Goal: Transaction & Acquisition: Register for event/course

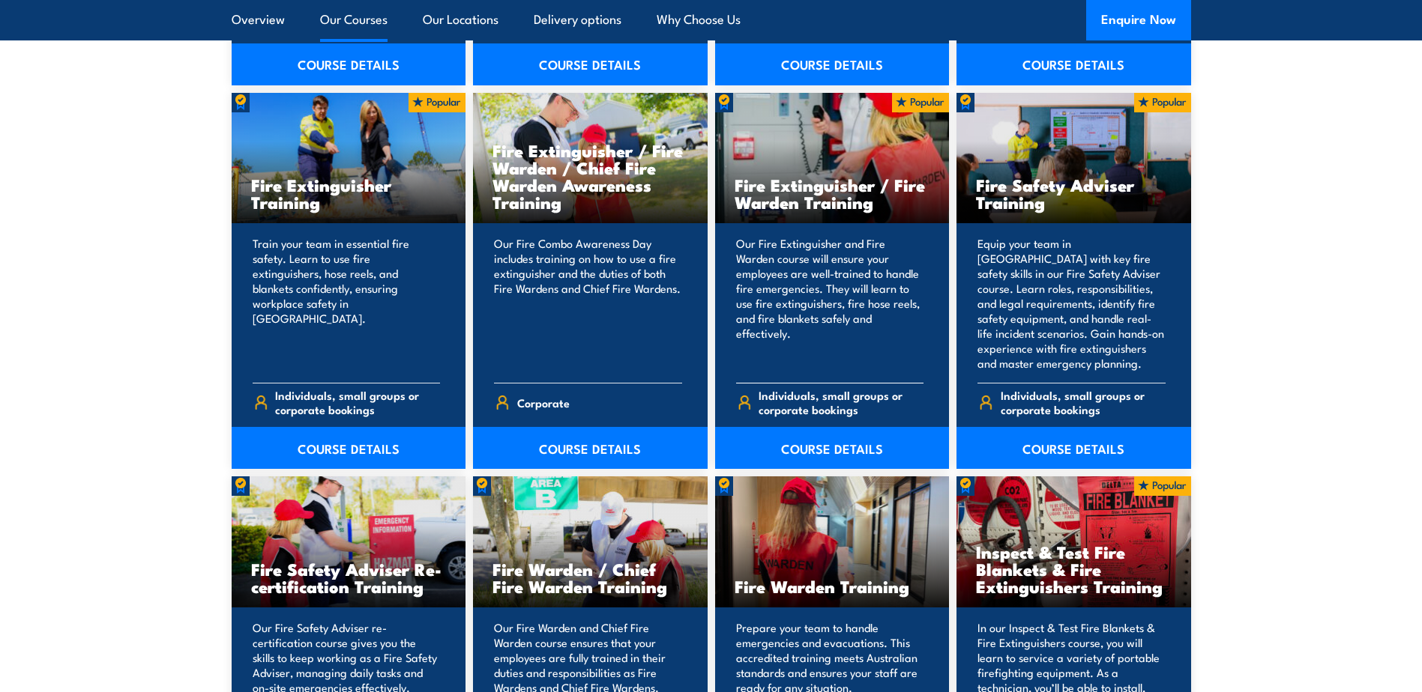
scroll to position [1574, 0]
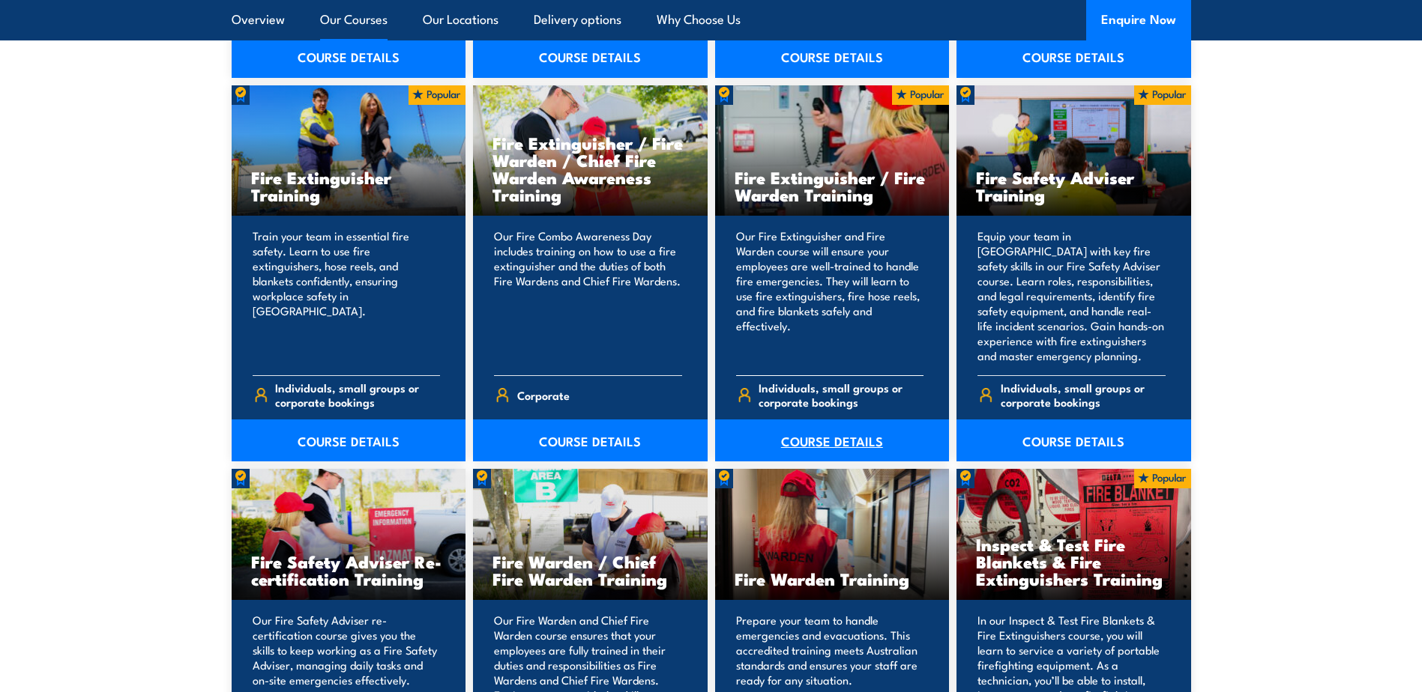
click at [836, 440] on link "COURSE DETAILS" at bounding box center [832, 441] width 235 height 42
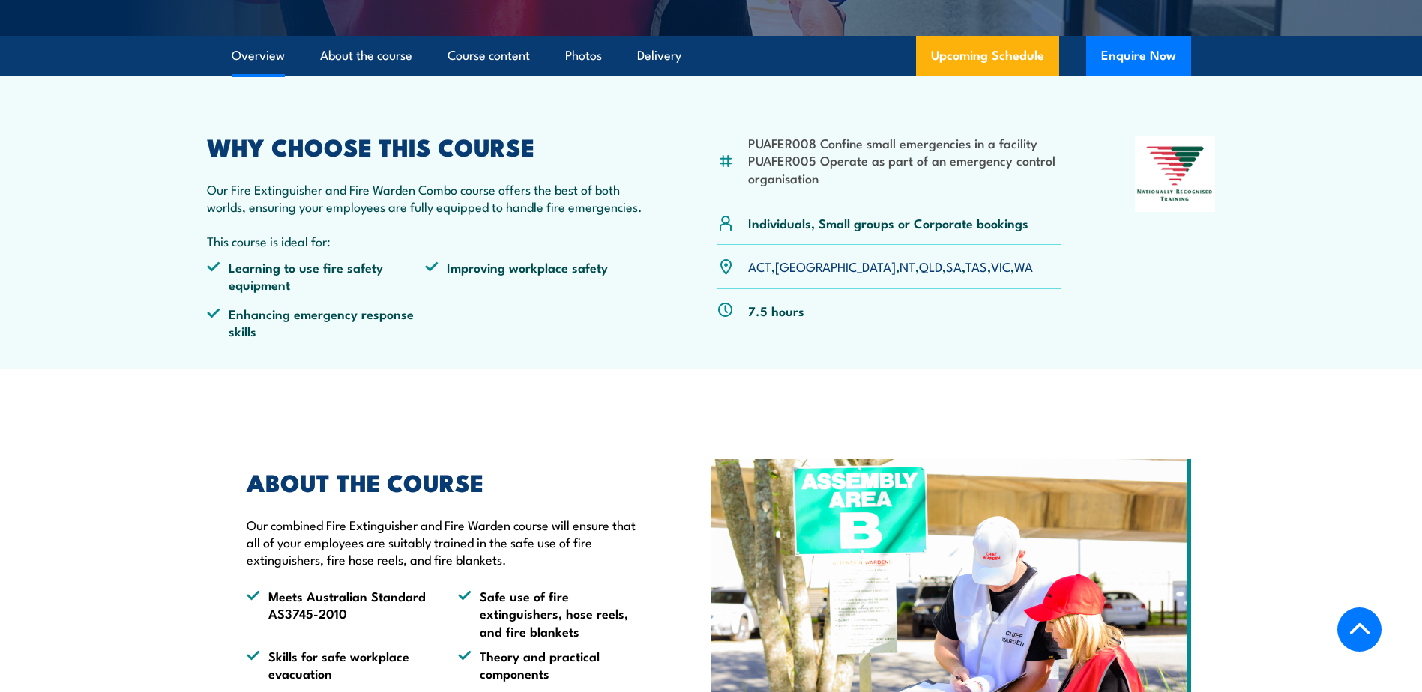
scroll to position [450, 0]
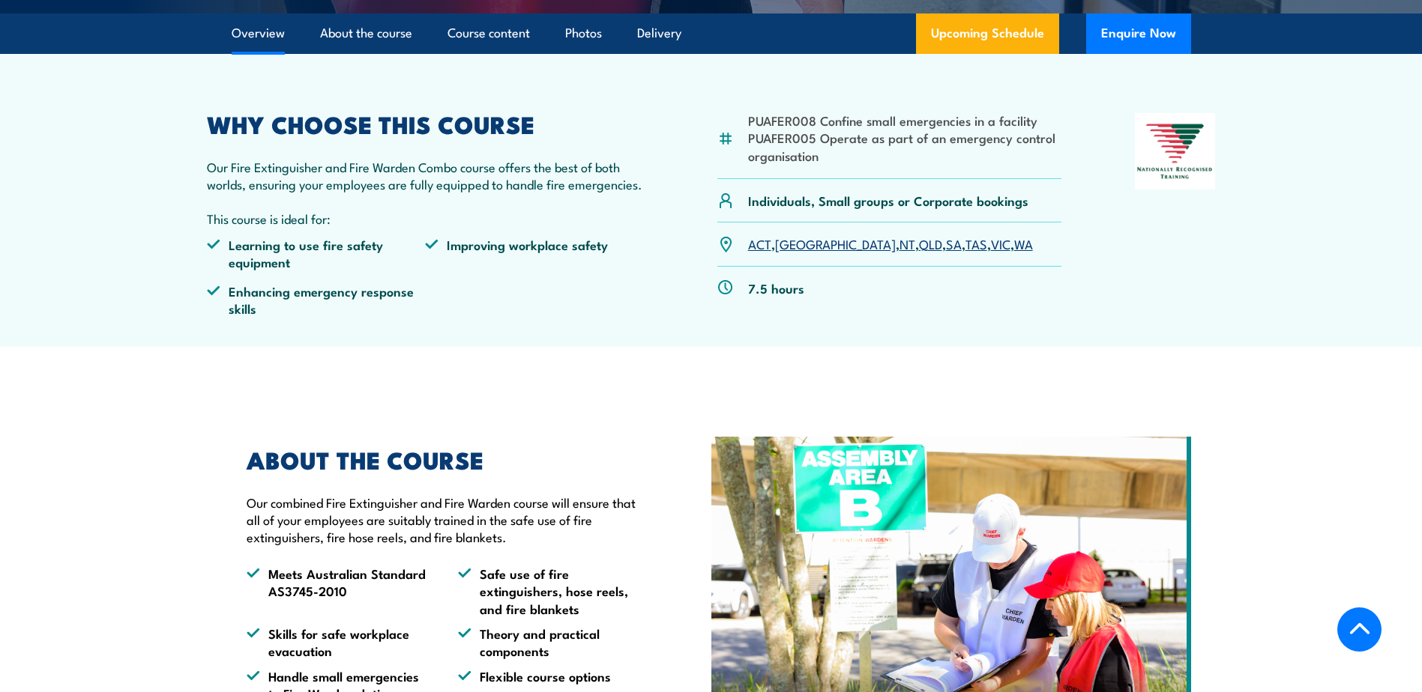
click at [991, 248] on link "VIC" at bounding box center [1000, 244] width 19 height 18
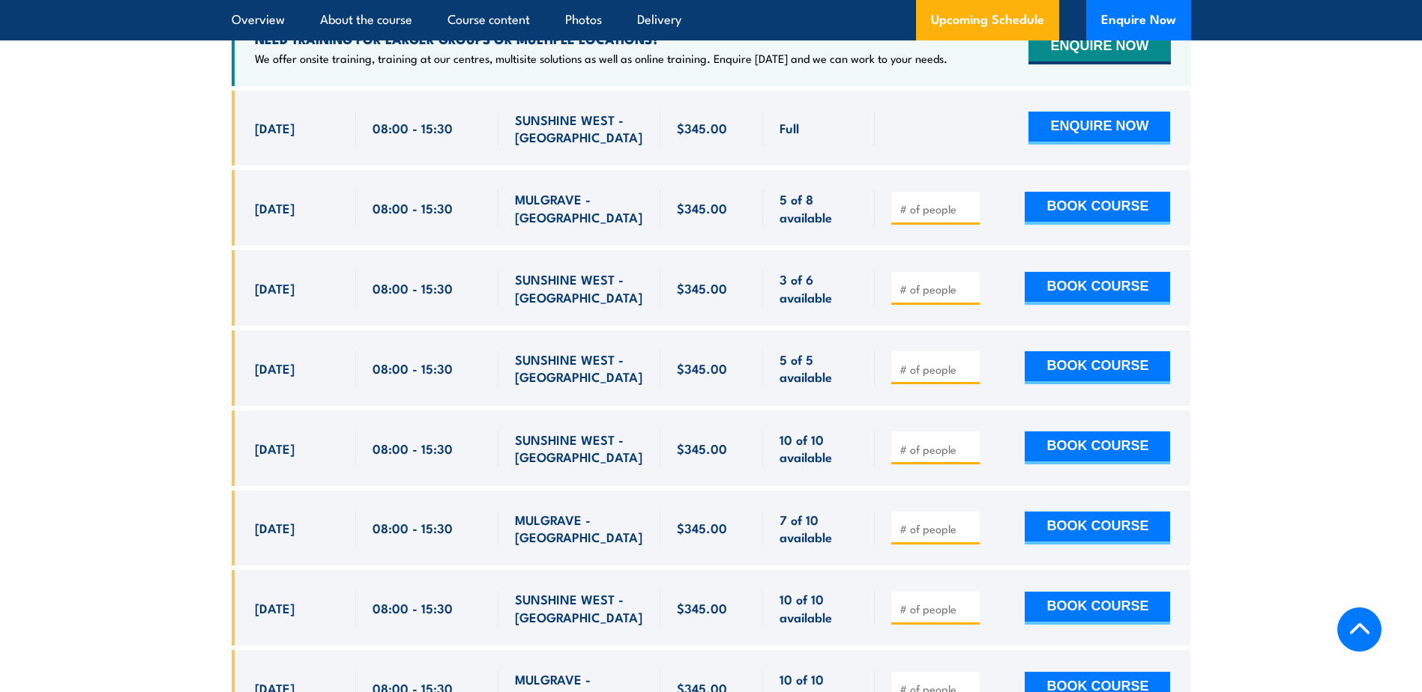
scroll to position [2686, 0]
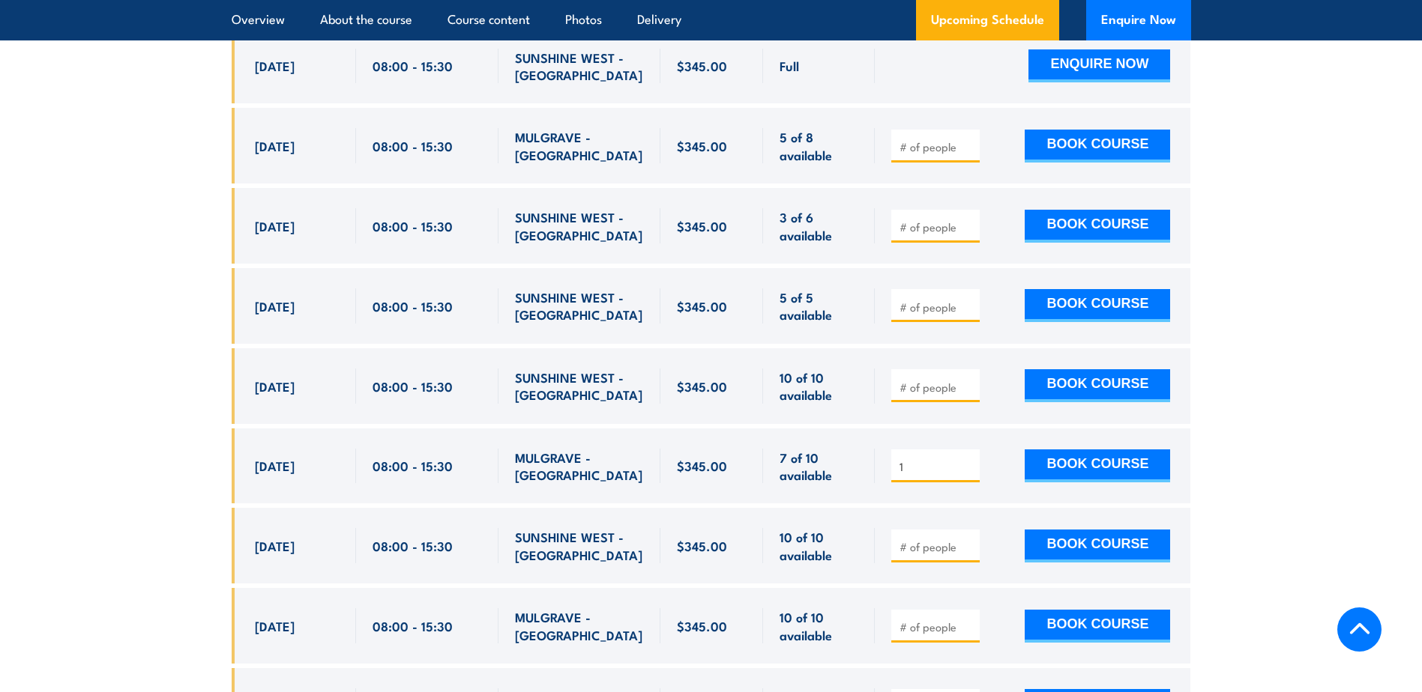
type input "1"
click at [970, 459] on input "1" at bounding box center [936, 466] width 75 height 15
click at [1060, 450] on button "BOOK COURSE" at bounding box center [1096, 466] width 145 height 33
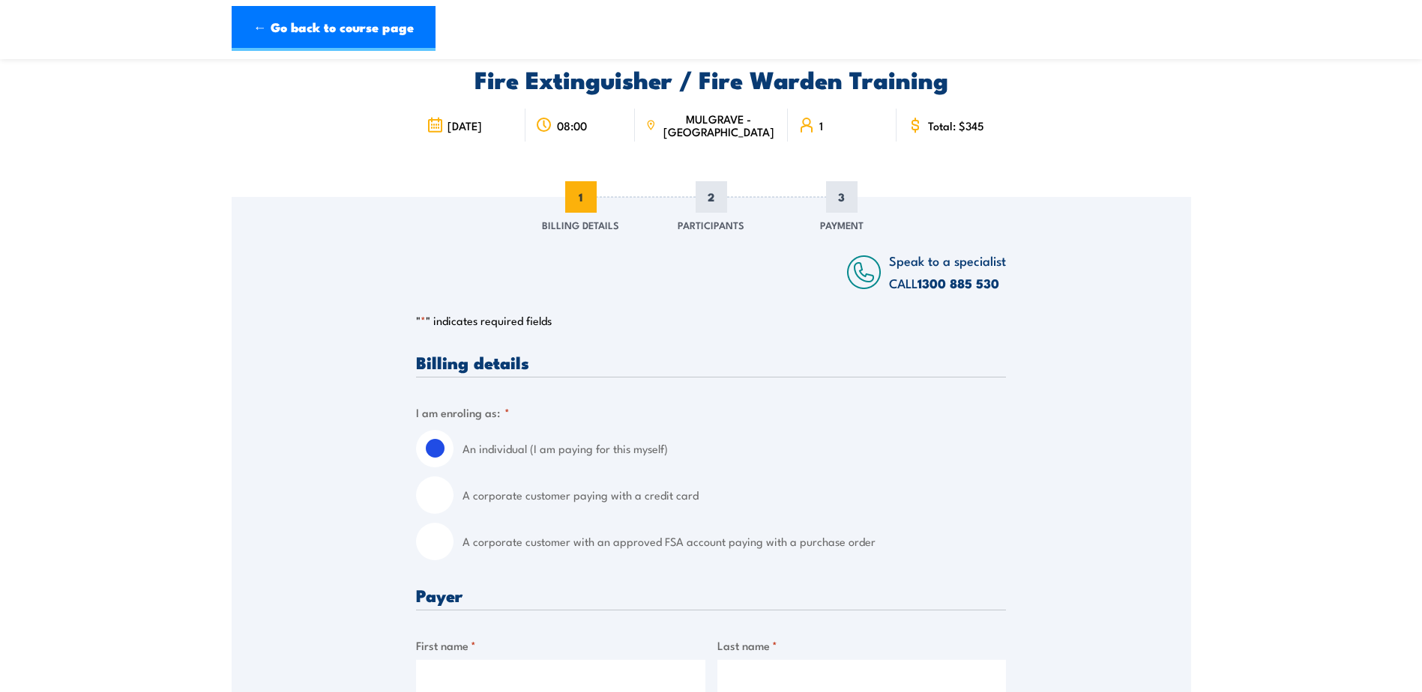
scroll to position [150, 0]
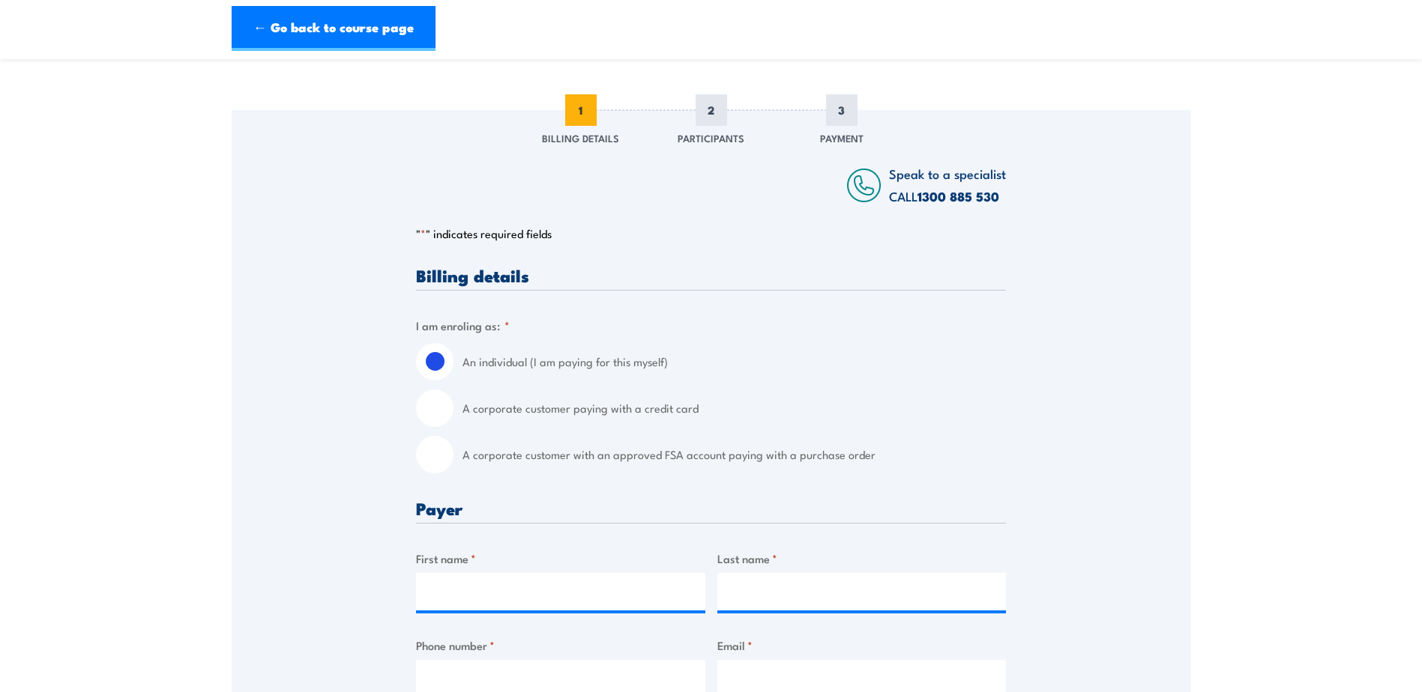
click at [436, 461] on input "A corporate customer with an approved FSA account paying with a purchase order" at bounding box center [434, 454] width 37 height 37
radio input "true"
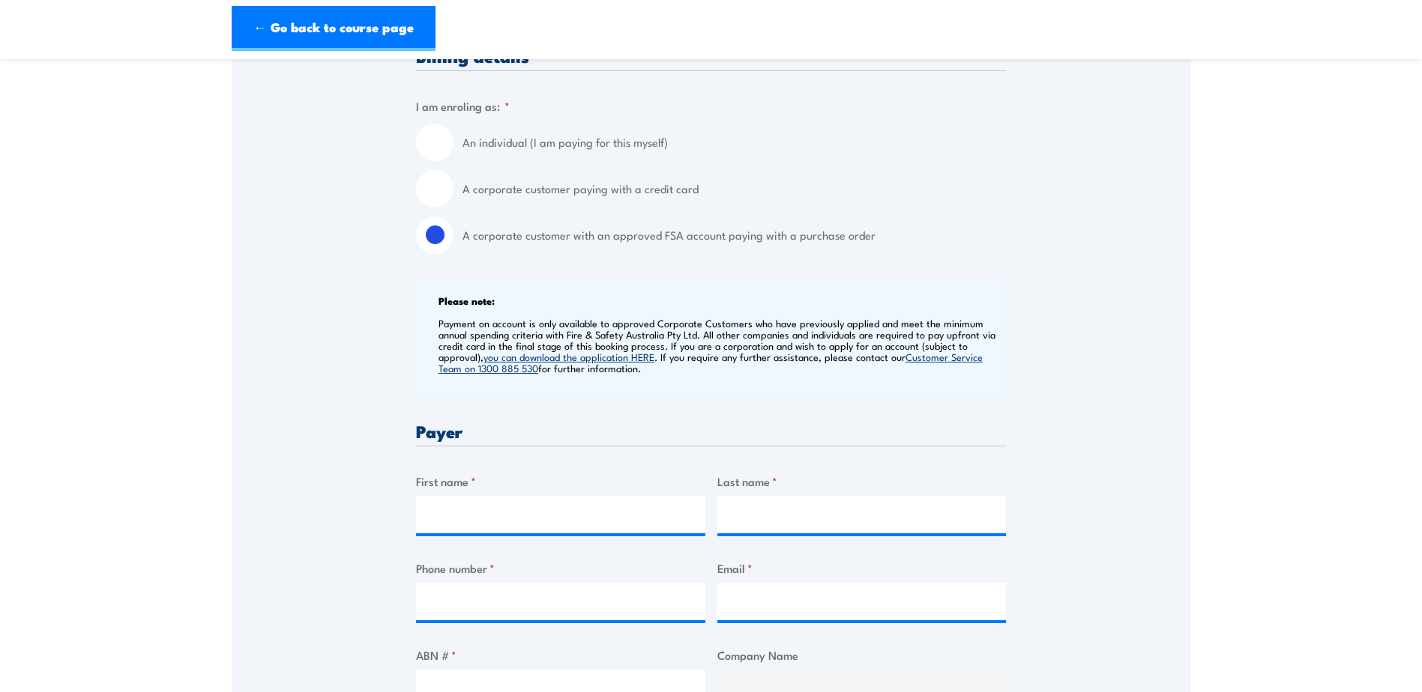
scroll to position [450, 0]
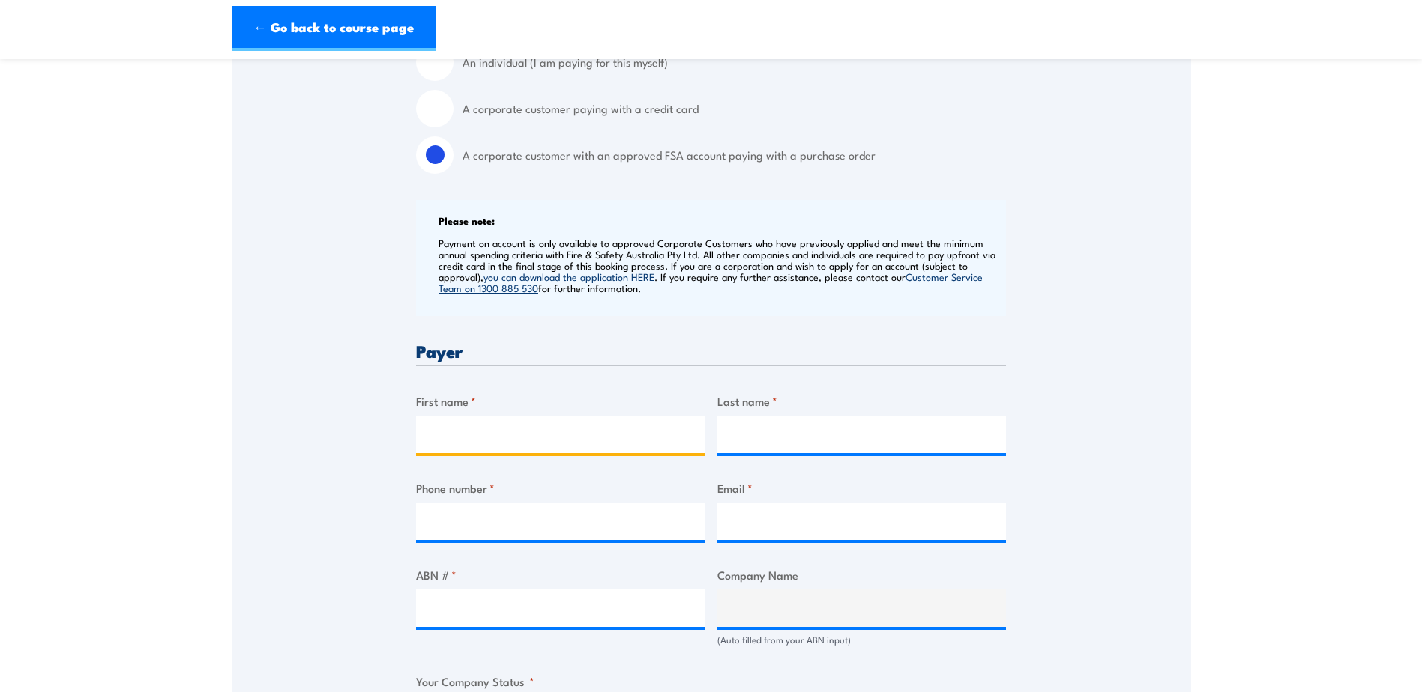
click at [585, 434] on input "First name *" at bounding box center [560, 434] width 289 height 37
type input "Christopher"
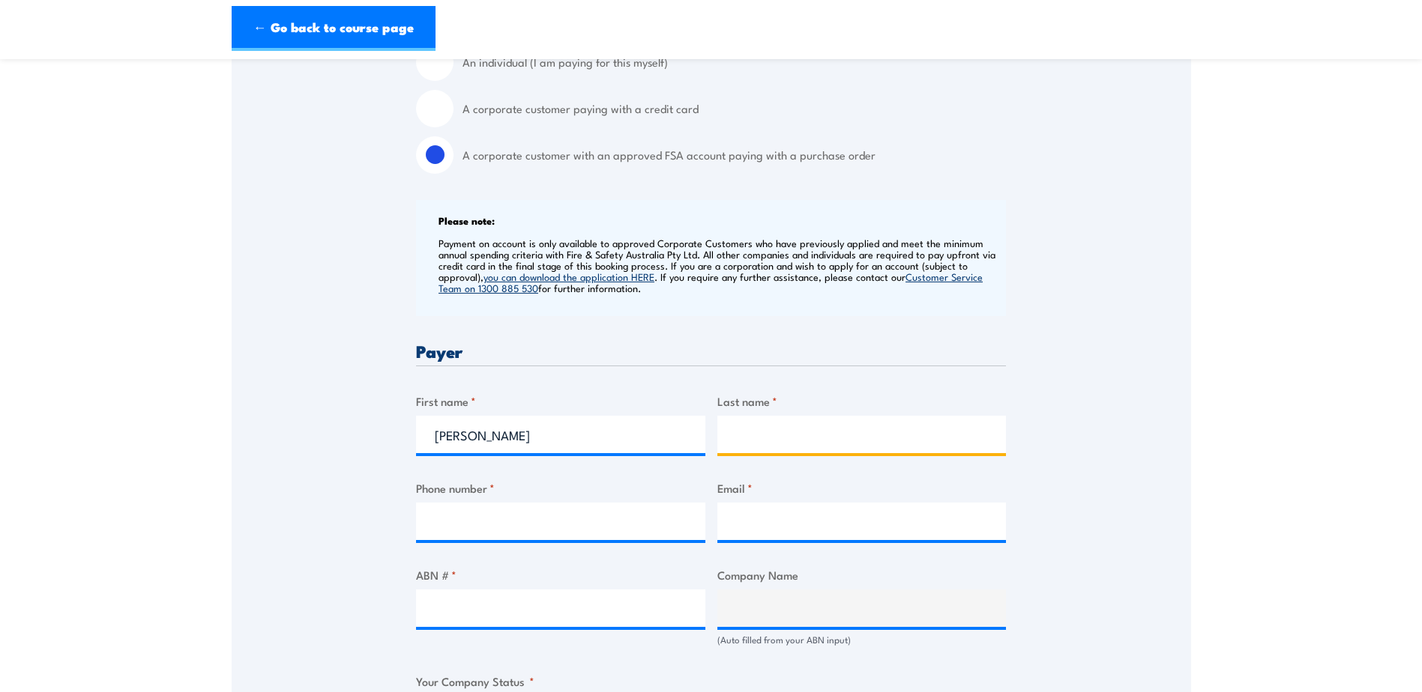
type input "NUNIS"
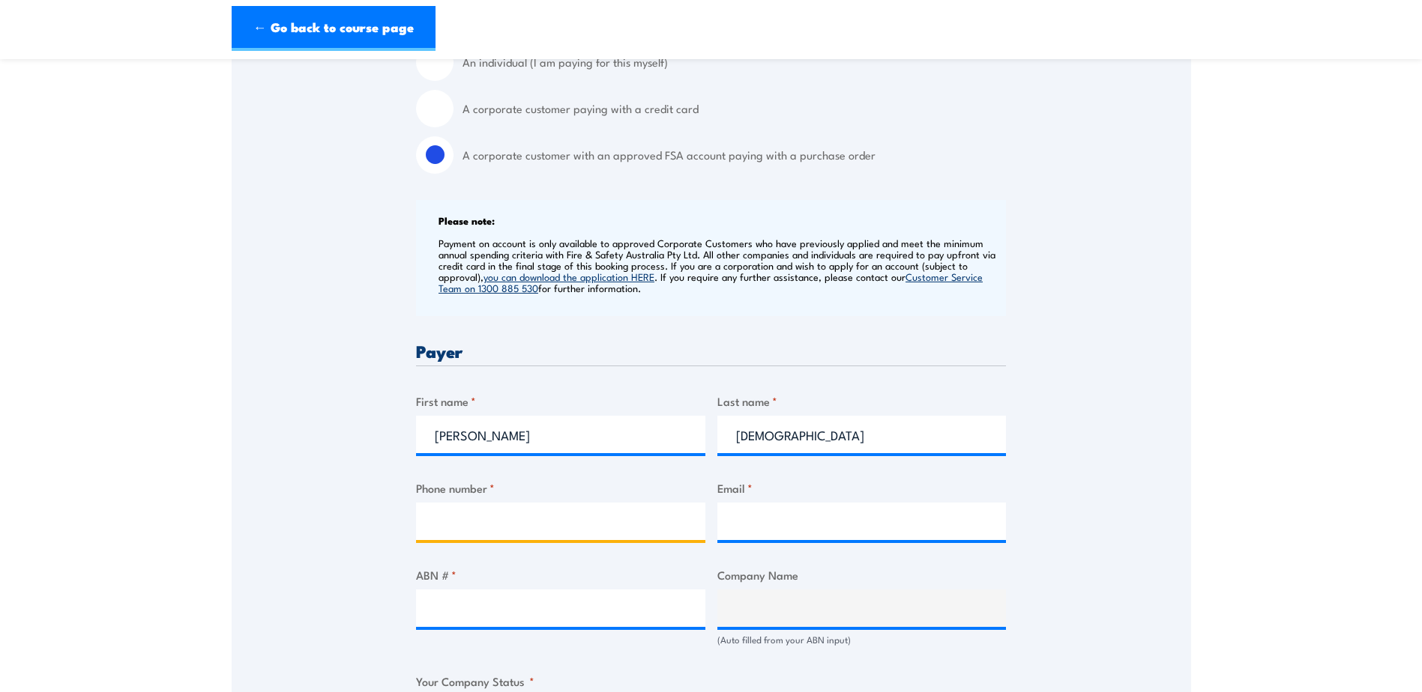
type input "0438321829"
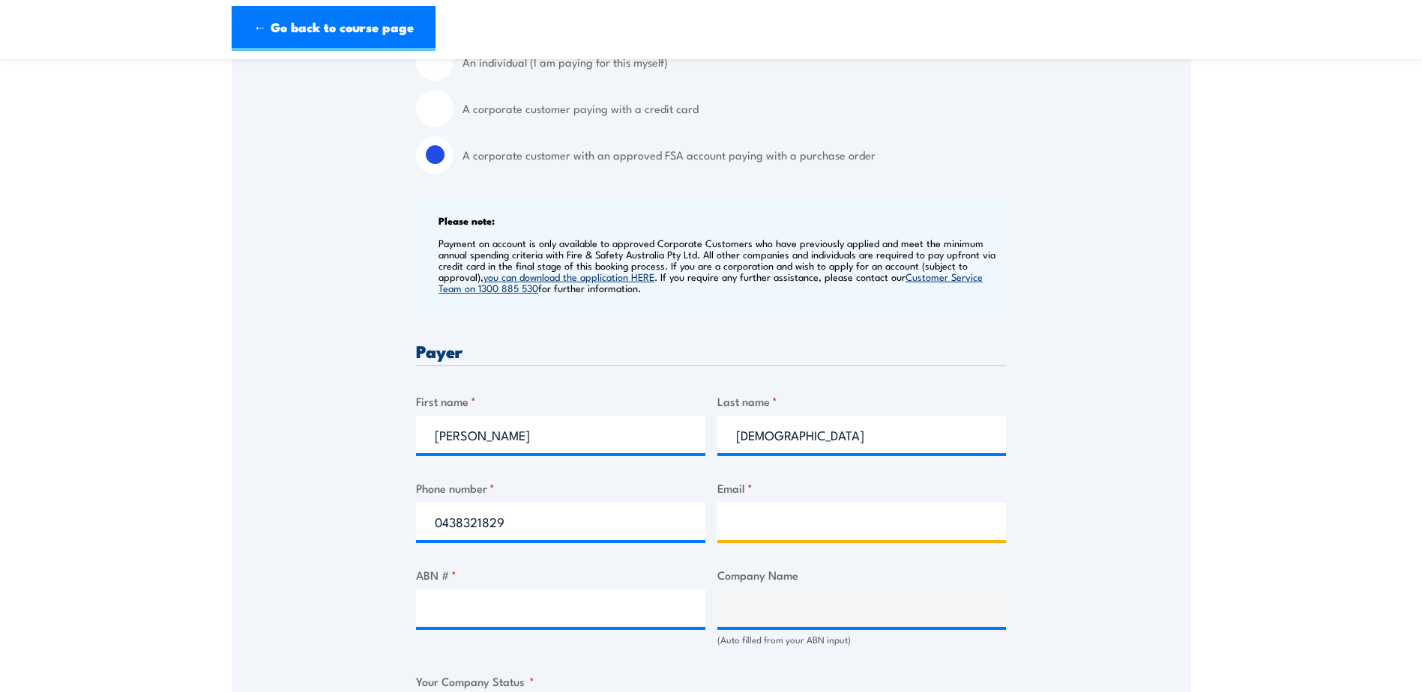
type input "chris.nunis@placard.com.au"
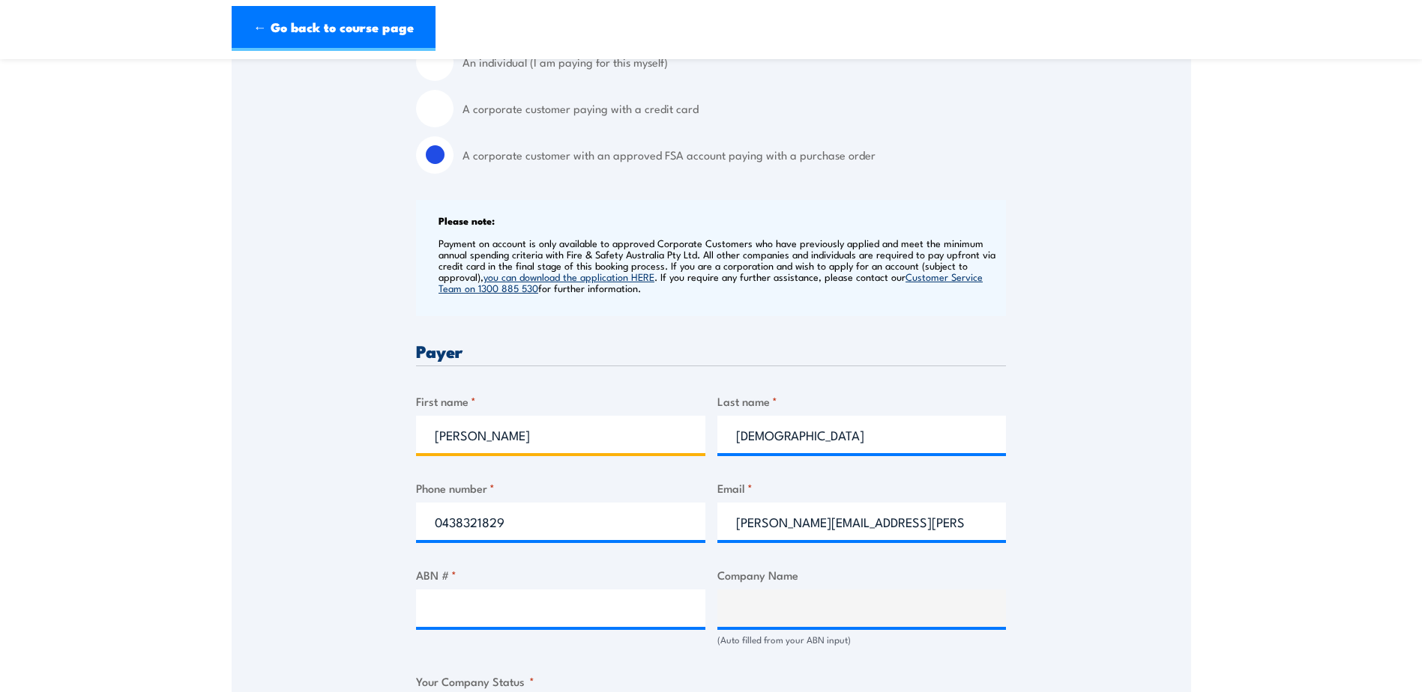
click at [573, 440] on input "Christopher" at bounding box center [560, 434] width 289 height 37
drag, startPoint x: 576, startPoint y: 434, endPoint x: 382, endPoint y: 438, distance: 194.1
click at [382, 438] on div "Speak to a specialist CALL 1300 885 530 CALL 1300 885 530 " * " indicates requi…" at bounding box center [711, 637] width 959 height 1654
click at [496, 425] on input "First name *" at bounding box center [560, 434] width 289 height 37
type input "Joyce"
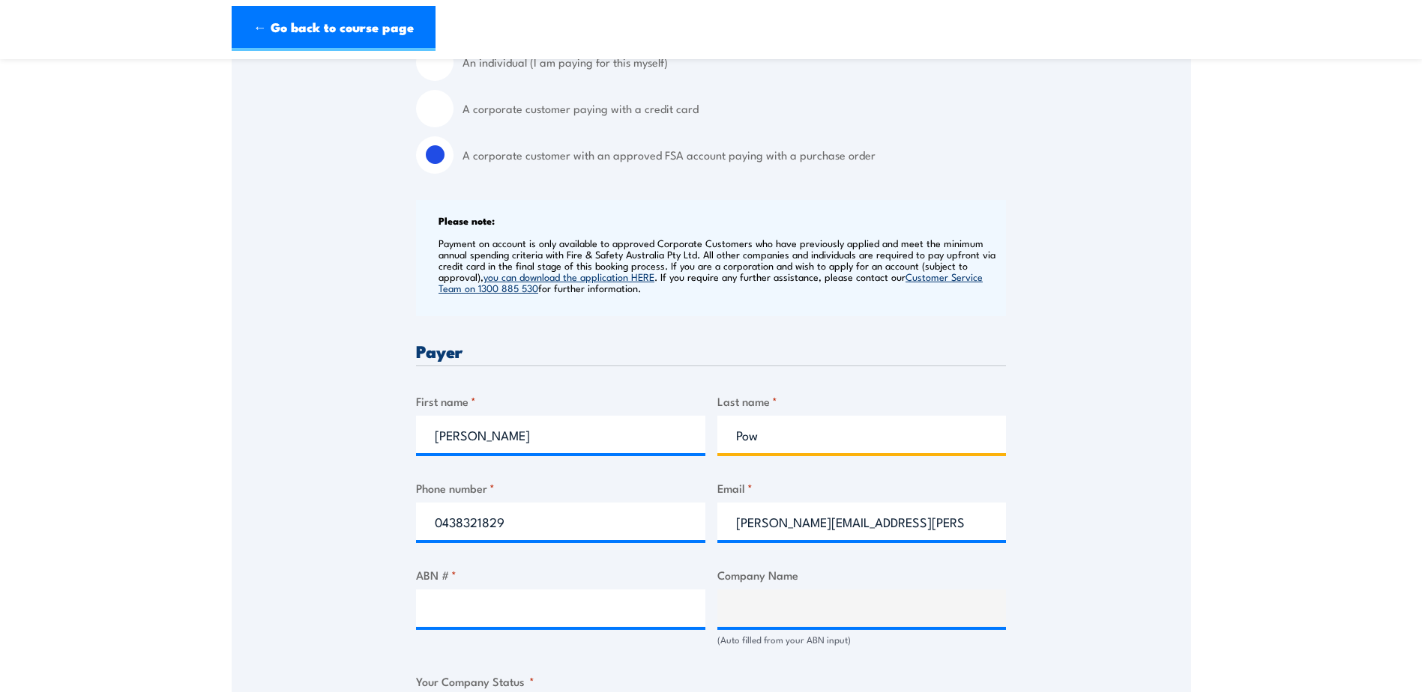
type input "Pow"
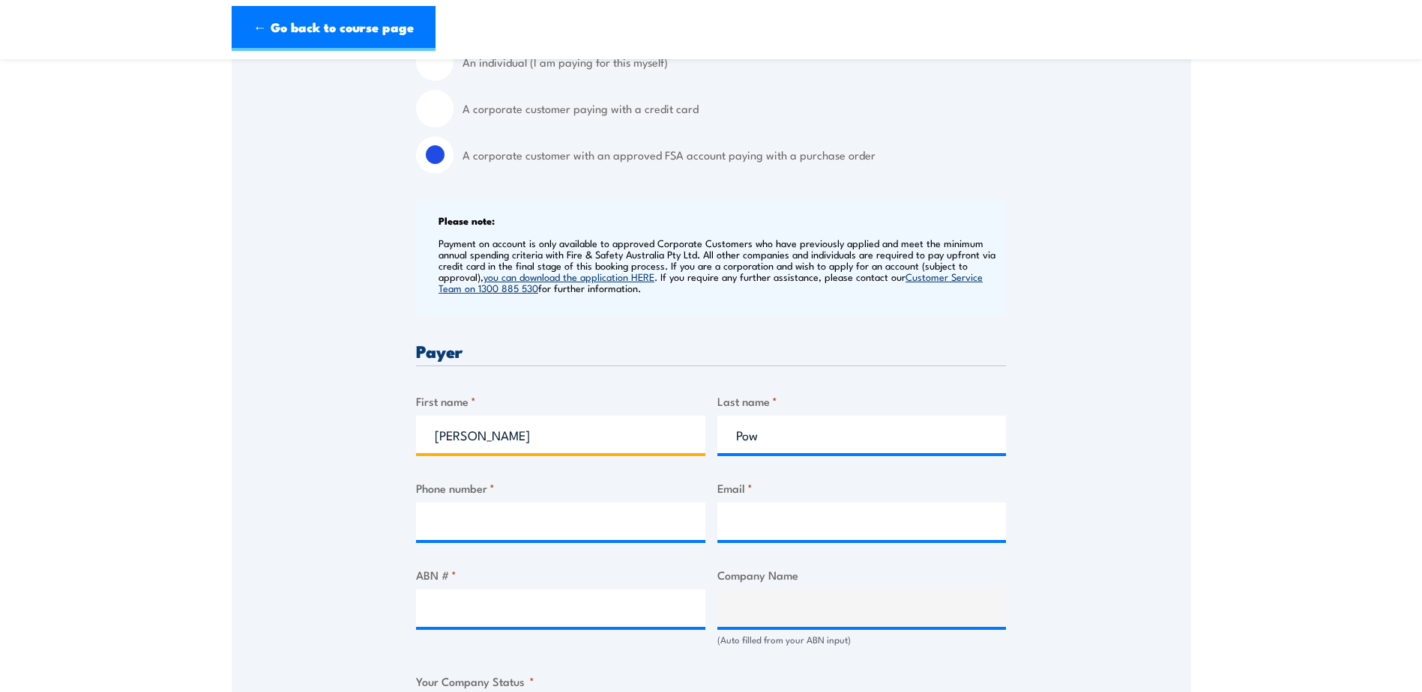
drag, startPoint x: 501, startPoint y: 435, endPoint x: 360, endPoint y: 434, distance: 141.6
click at [360, 434] on div "Speak to a specialist CALL 1300 885 530 CALL 1300 885 530 " * " indicates requi…" at bounding box center [711, 637] width 959 height 1654
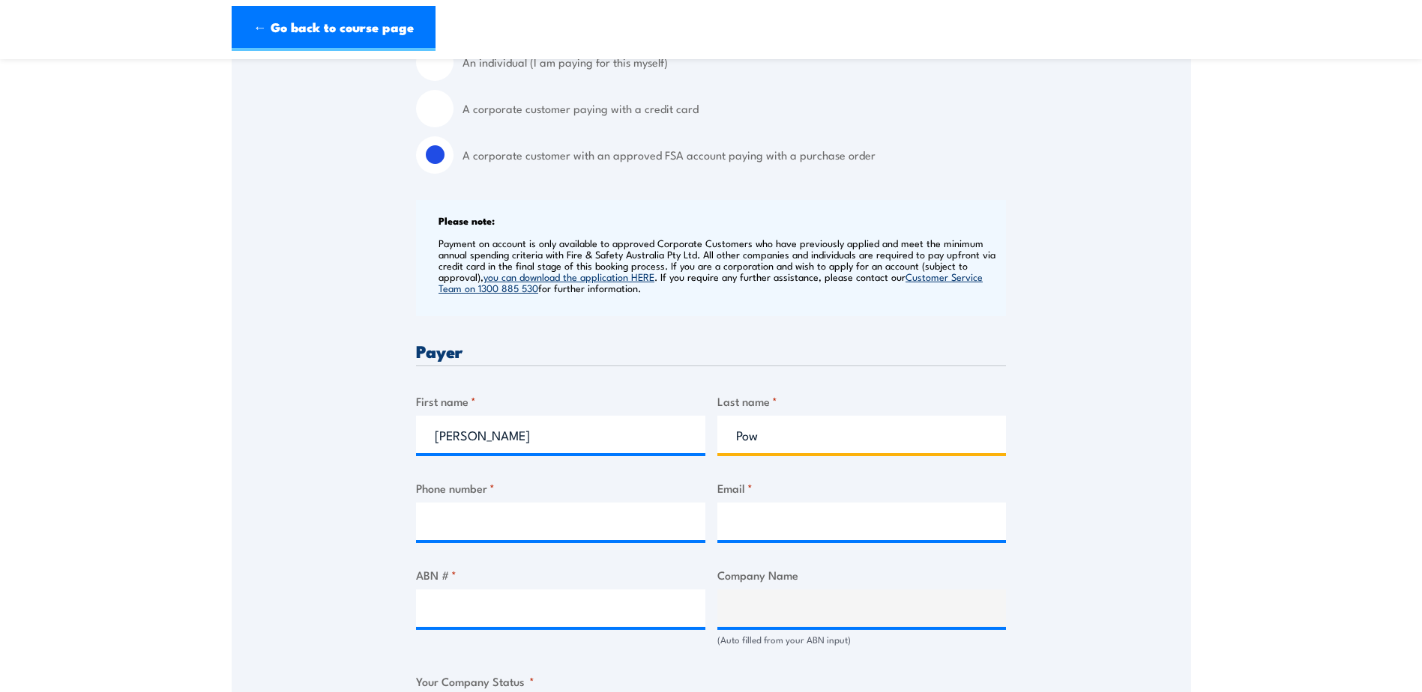
click at [818, 444] on input "Pow" at bounding box center [861, 434] width 289 height 37
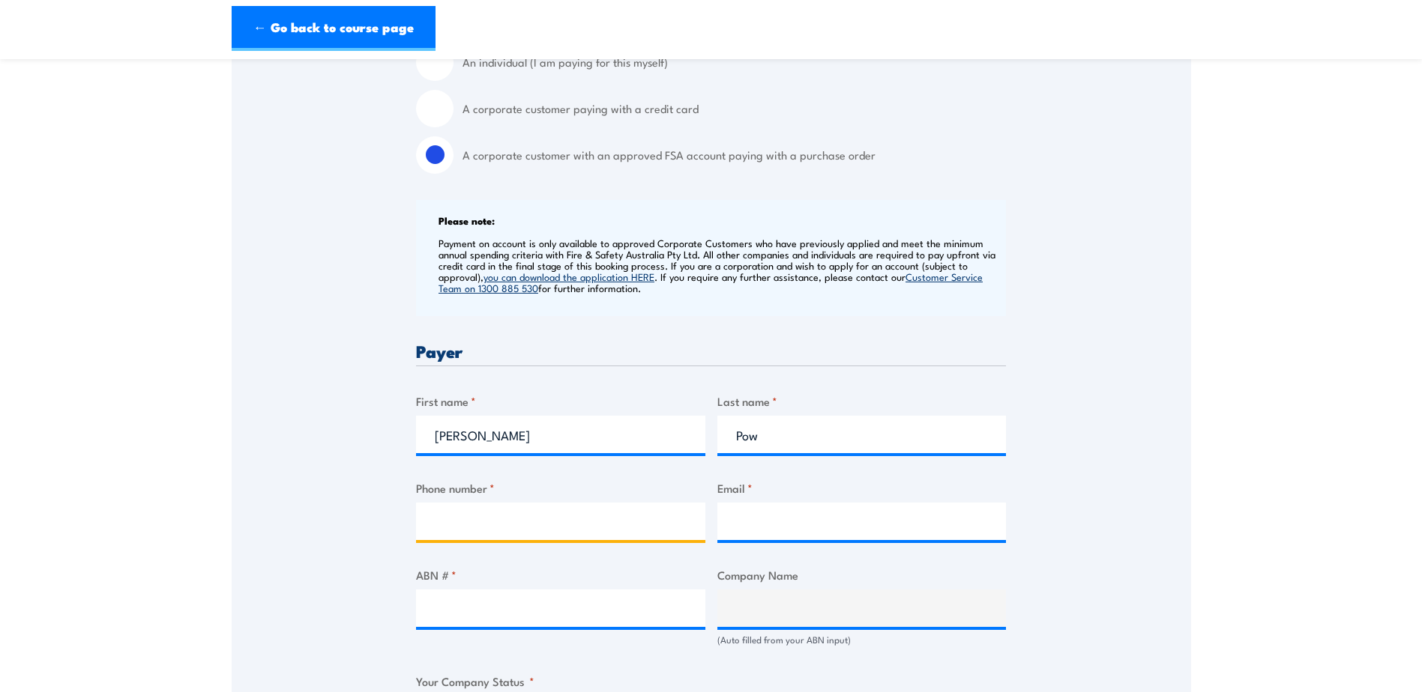
type input "0397225223"
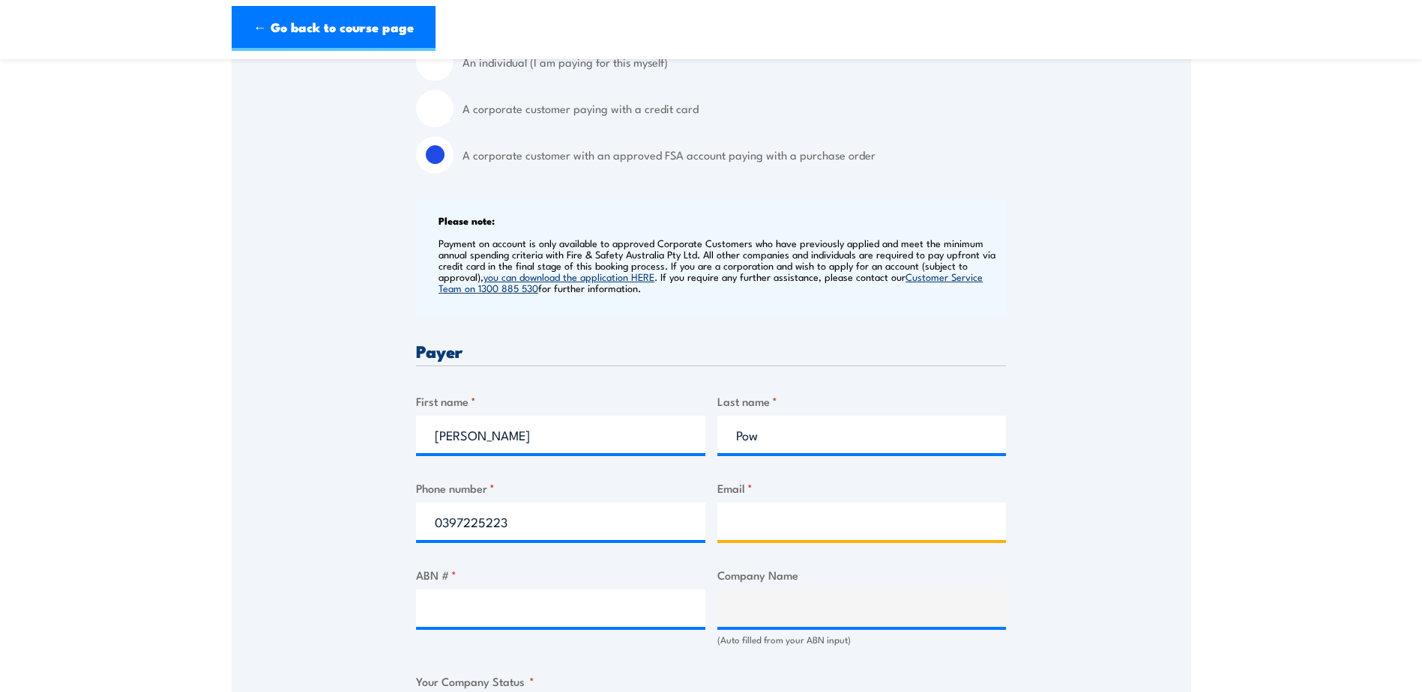
type input "joyce.pow@placard.com.au"
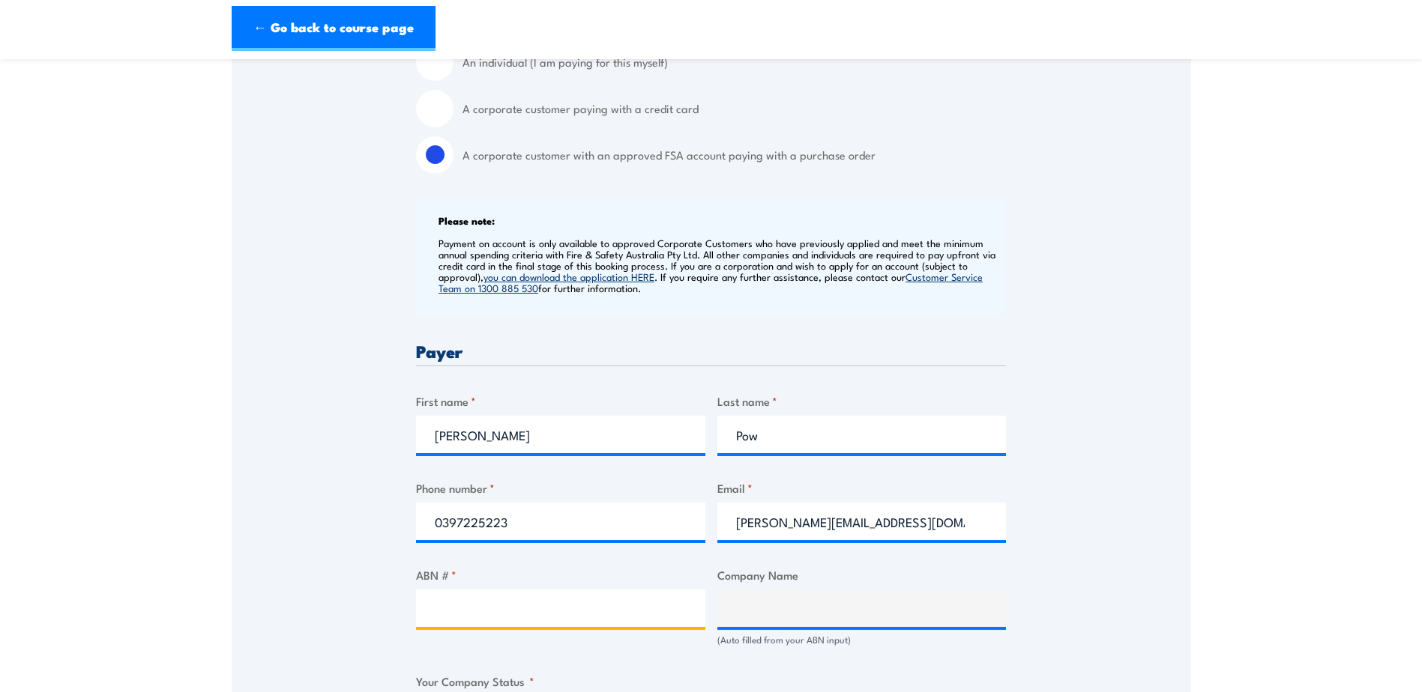
click at [525, 603] on input "ABN # *" at bounding box center [560, 608] width 289 height 37
type input "46074646343"
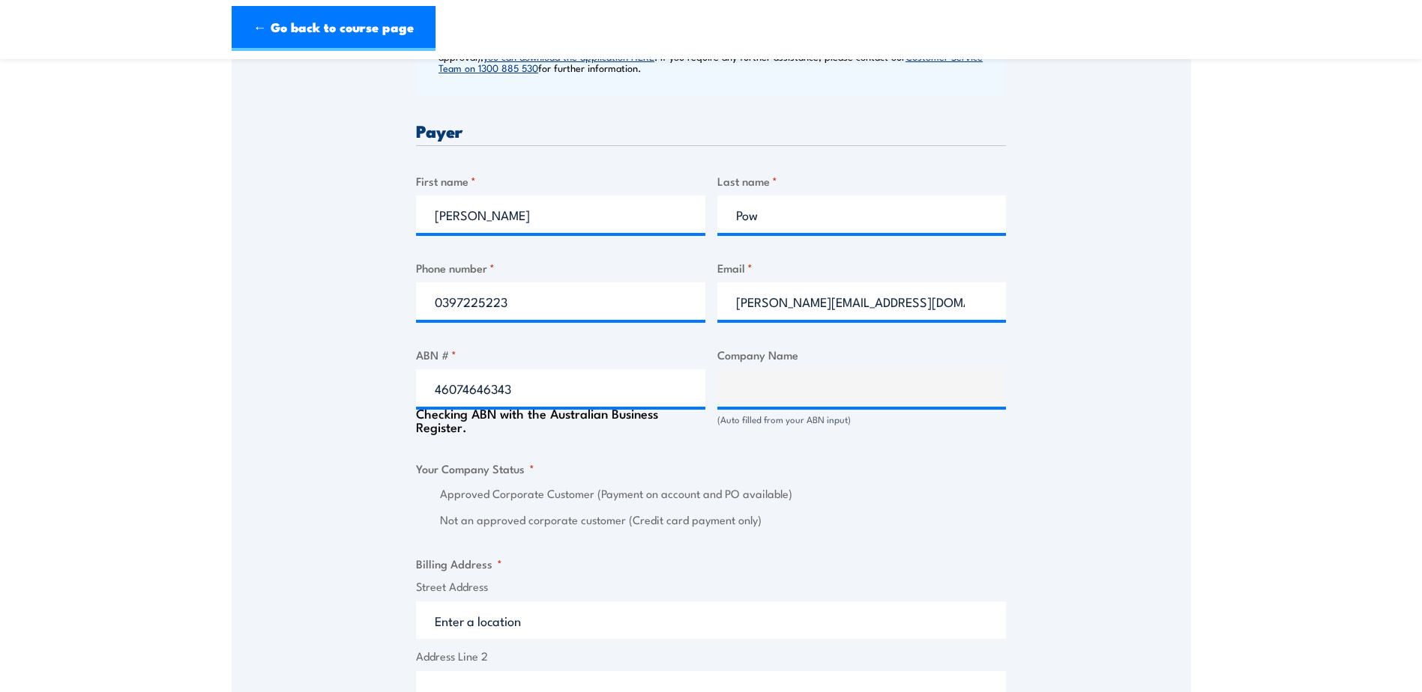
scroll to position [944, 0]
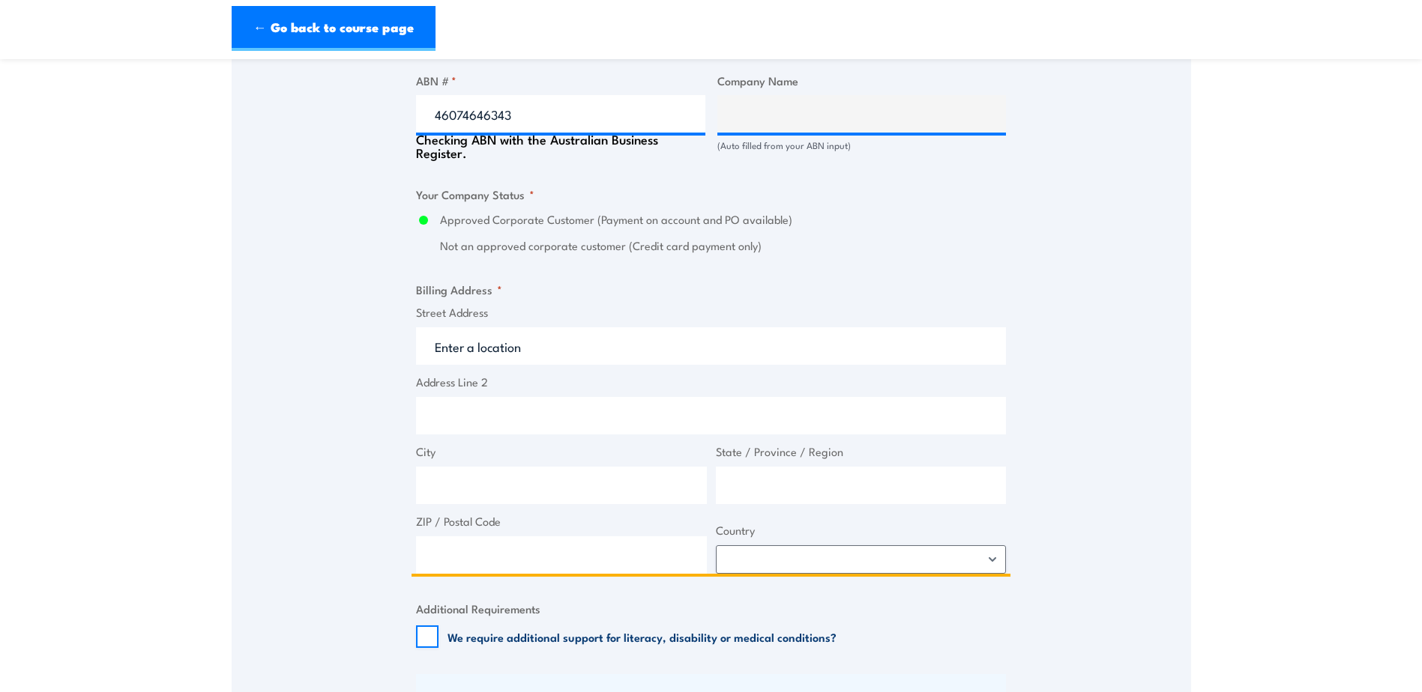
type input "PLACARD PTY LTD"
radio input "true"
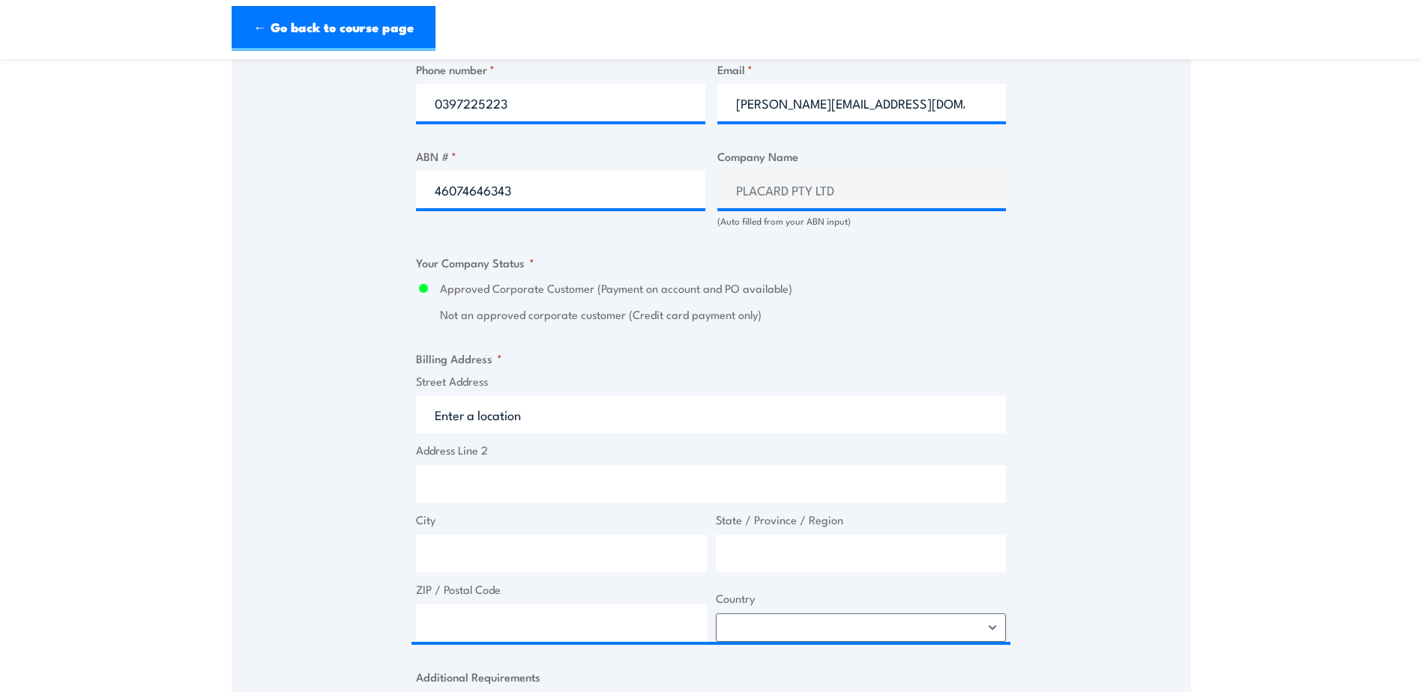
scroll to position [869, 0]
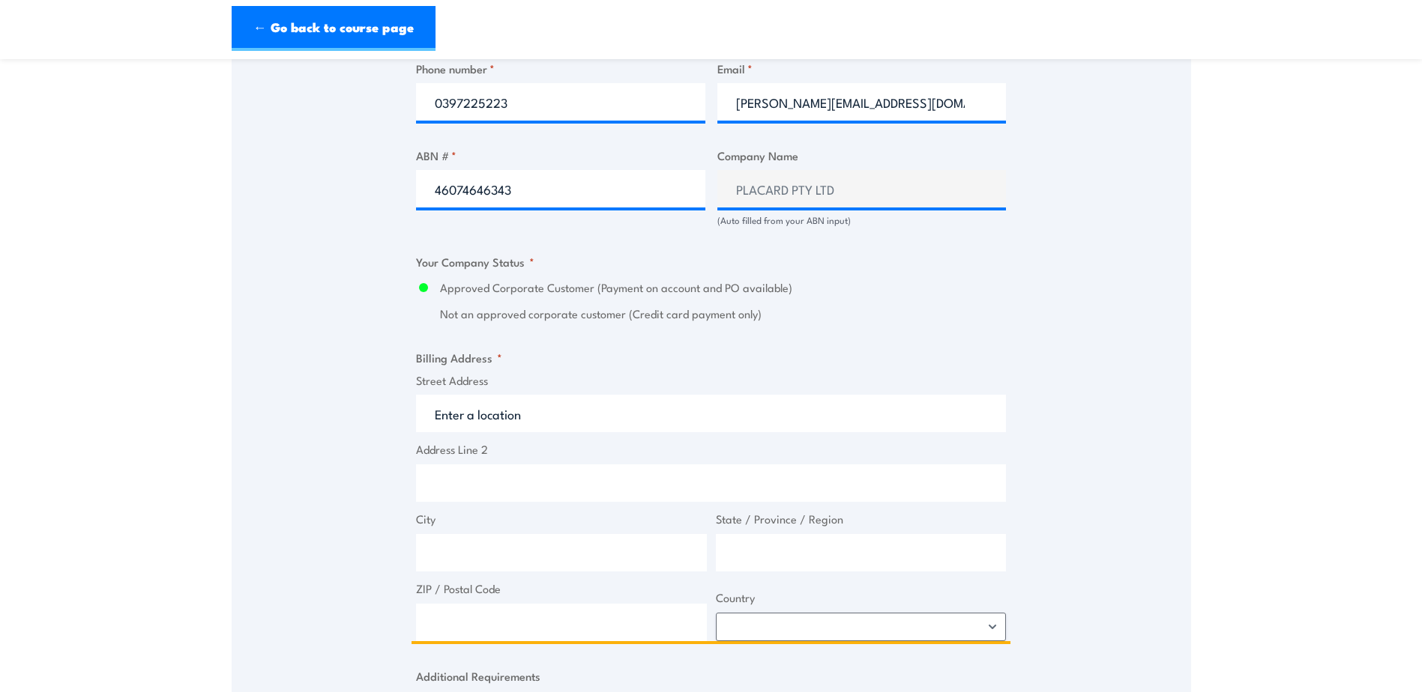
click at [690, 418] on input "Street Address" at bounding box center [711, 413] width 590 height 37
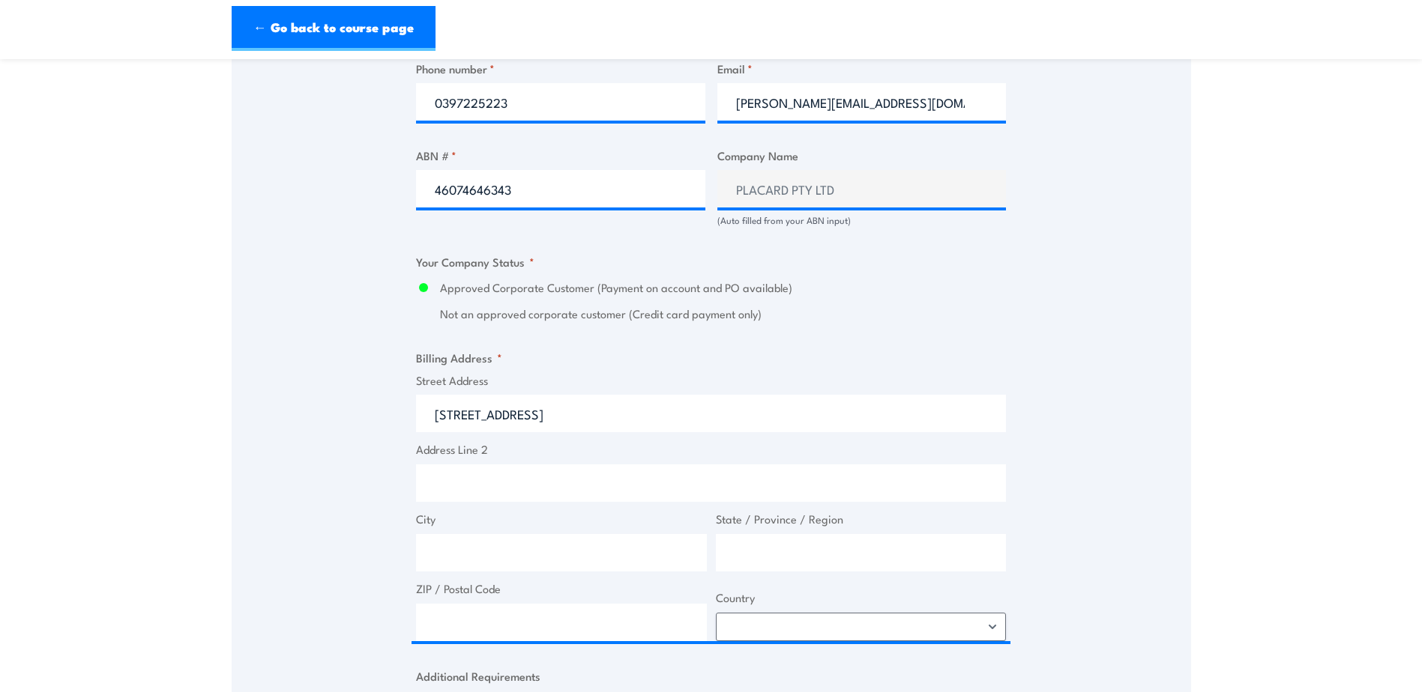
type input "1/51 Jersey Road, Bayswater VIC, Australia"
type input "51 Jersey Rd"
type input "Bayswater"
type input "Victoria"
type input "3153"
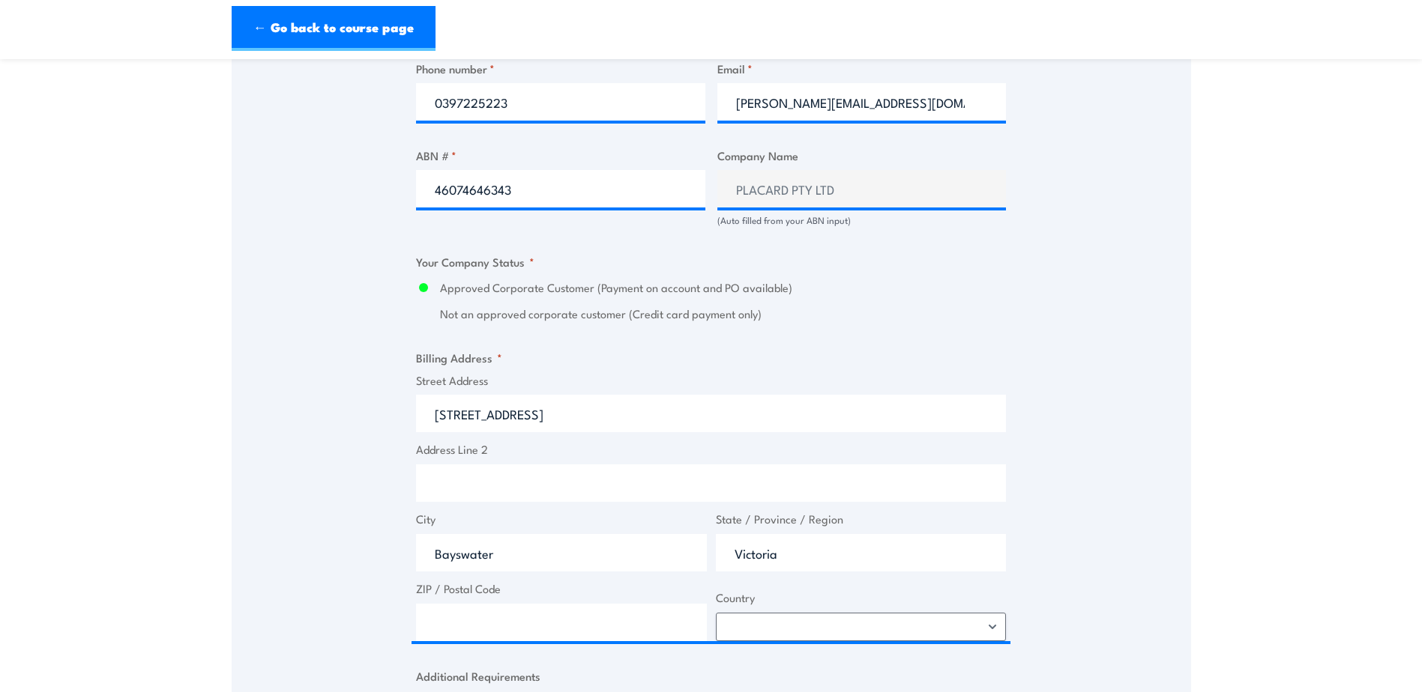
select select "Australia"
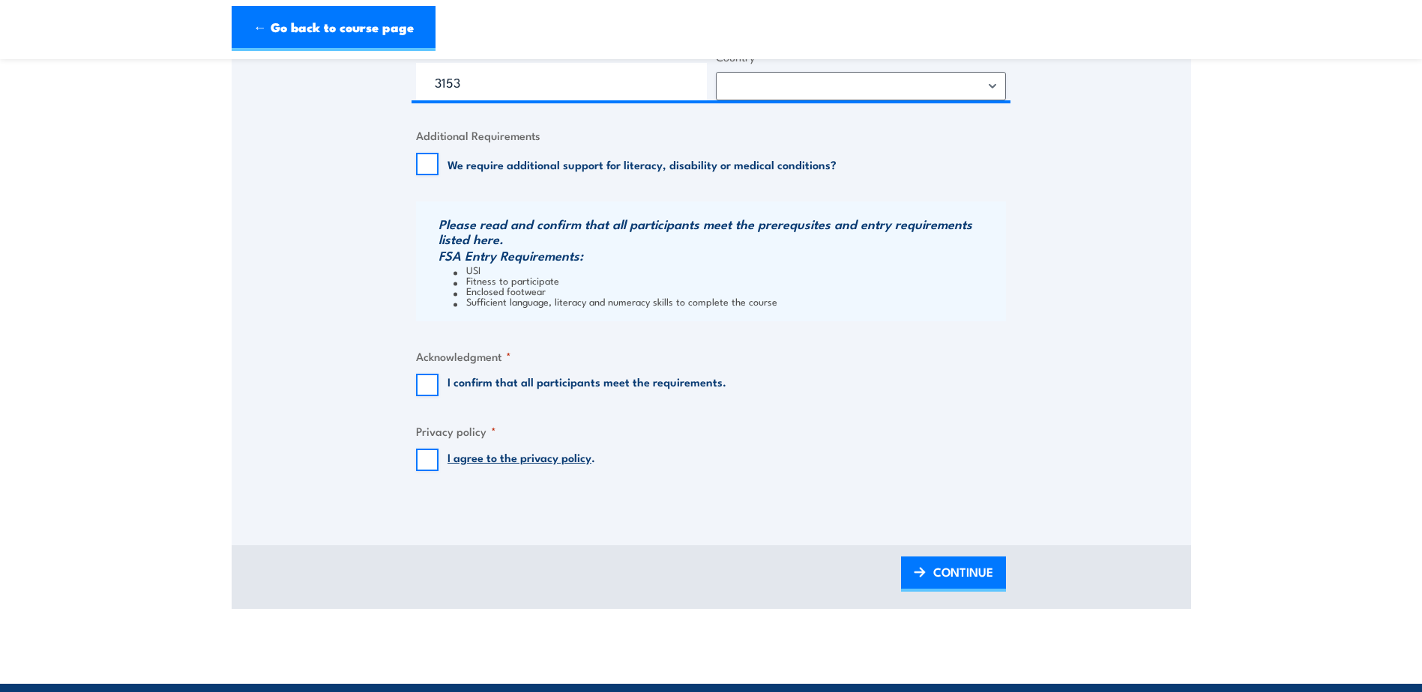
scroll to position [1469, 0]
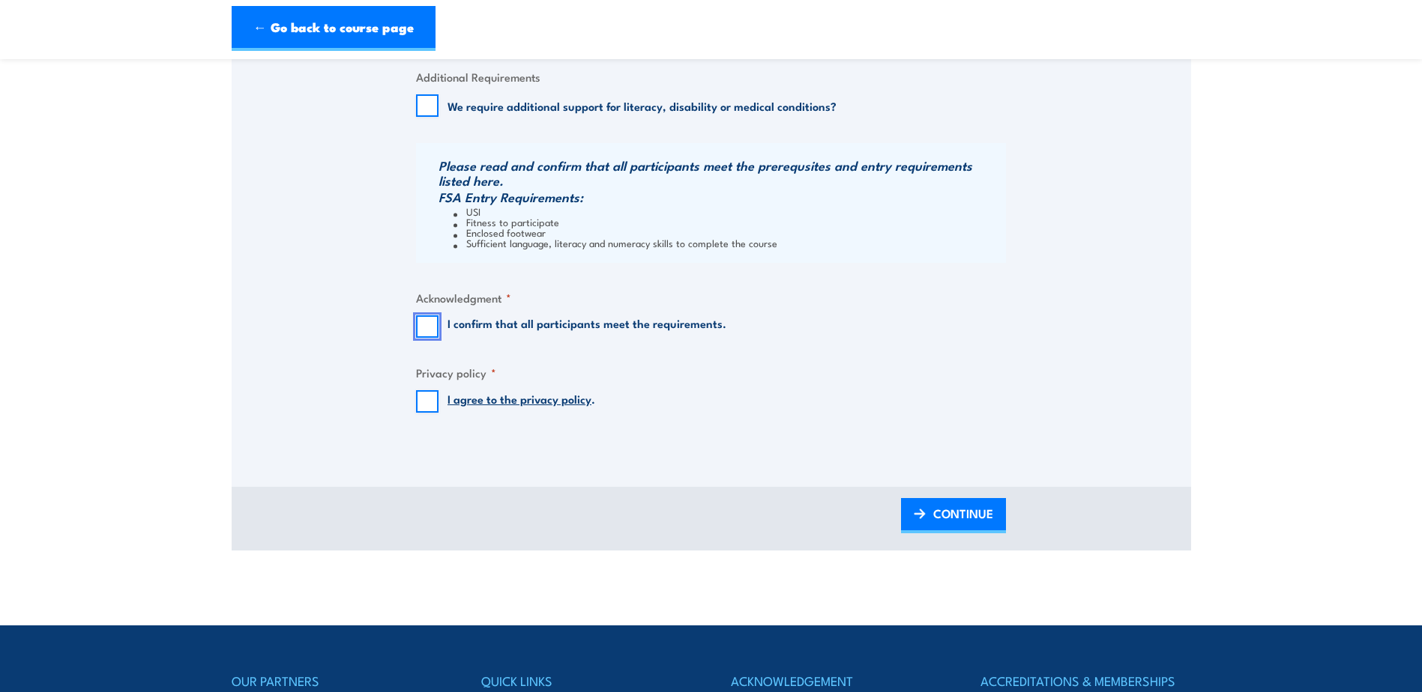
click at [427, 325] on input "I confirm that all participants meet the requirements." at bounding box center [427, 326] width 22 height 22
checkbox input "true"
click at [421, 399] on input "I agree to the privacy policy ." at bounding box center [427, 401] width 22 height 22
checkbox input "true"
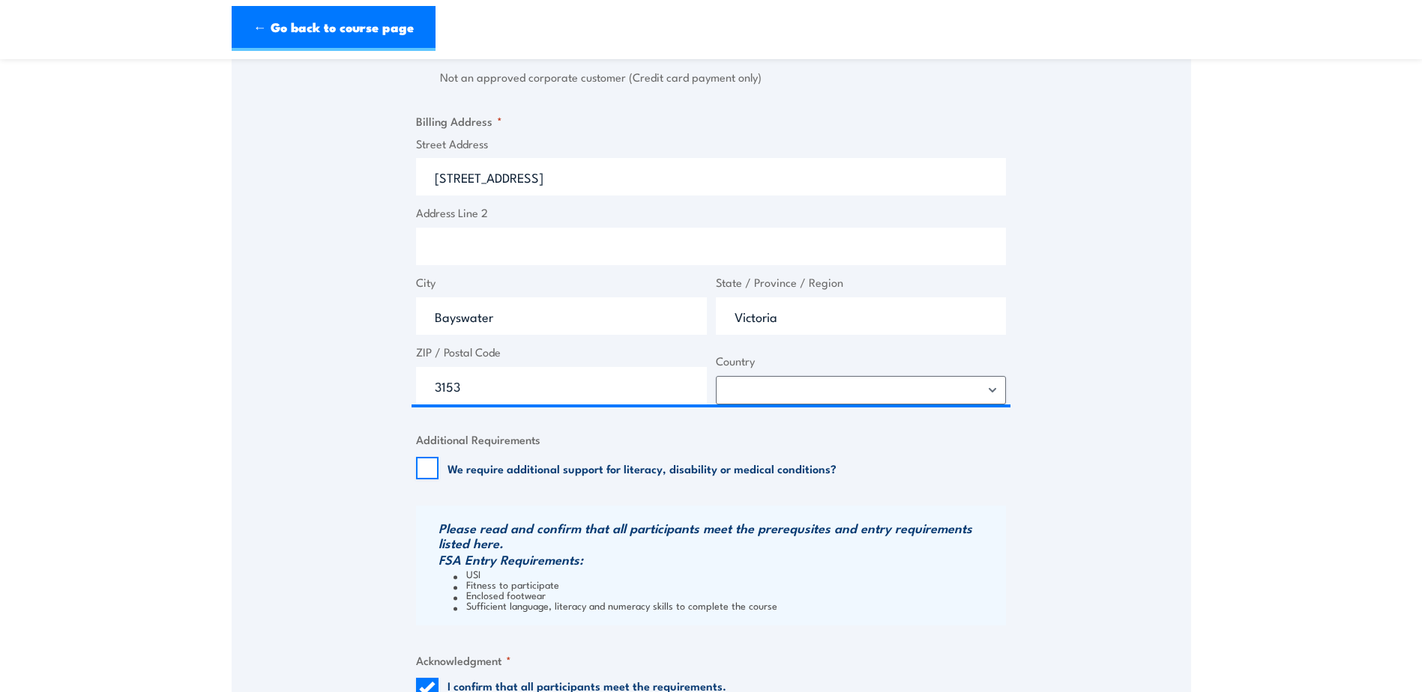
scroll to position [944, 0]
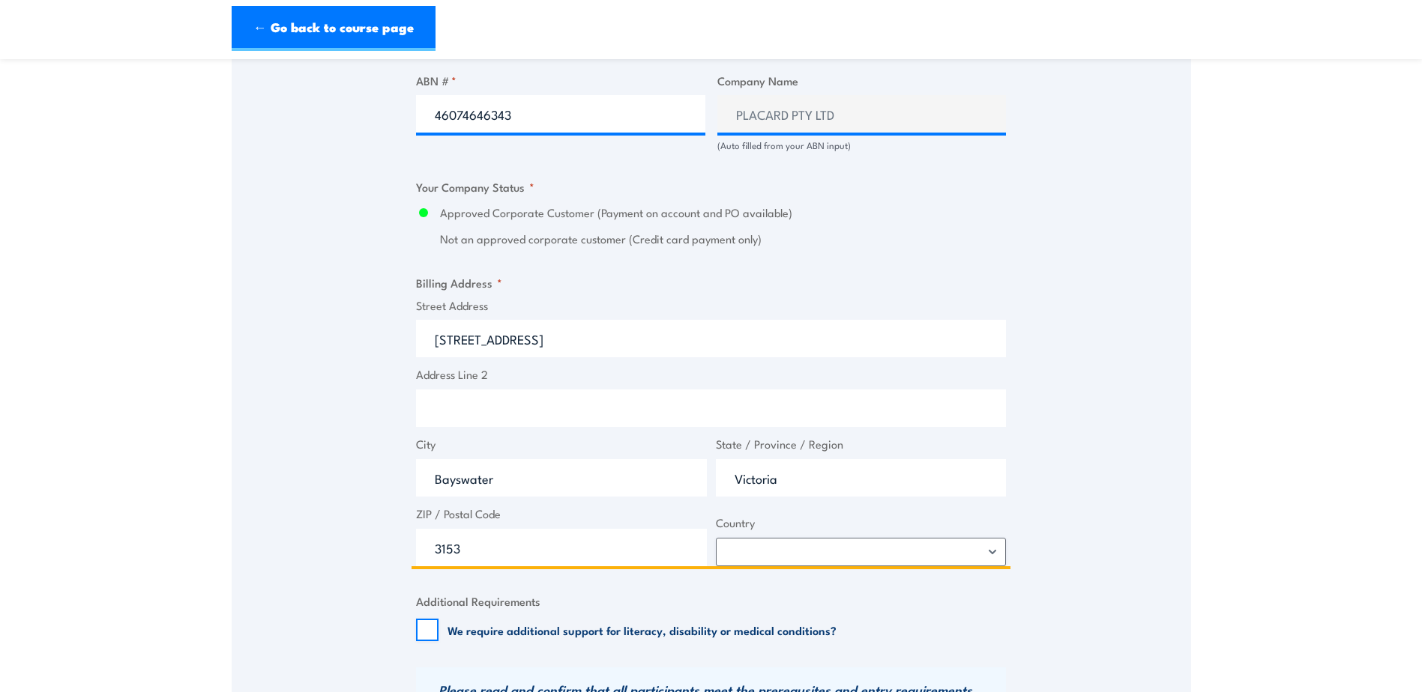
click at [638, 346] on input "51 Jersey Rd" at bounding box center [711, 338] width 590 height 37
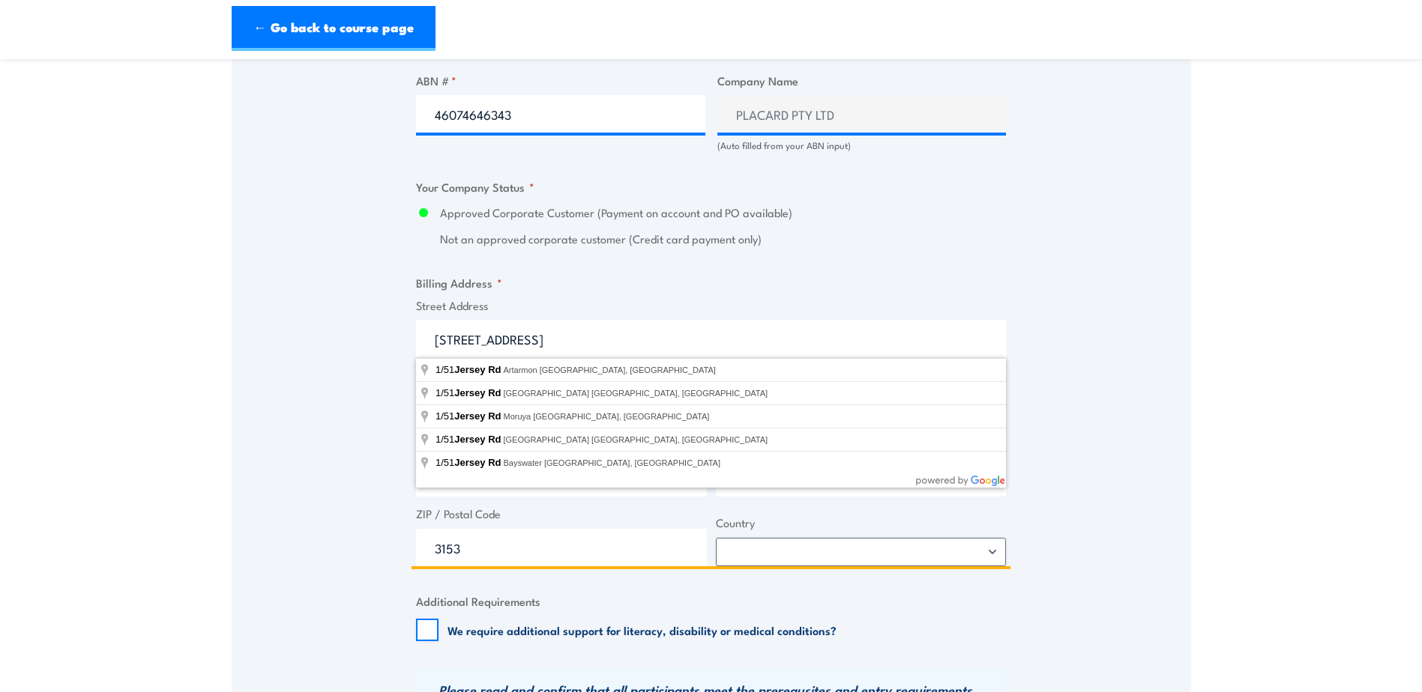
drag, startPoint x: 444, startPoint y: 339, endPoint x: 341, endPoint y: 342, distance: 103.4
click at [343, 342] on div "Speak to a specialist CALL 1300 885 530 CALL 1300 885 530 " * " indicates requi…" at bounding box center [711, 143] width 959 height 1654
drag, startPoint x: 446, startPoint y: 338, endPoint x: 378, endPoint y: 342, distance: 68.3
click at [378, 342] on div "Speak to a specialist CALL 1300 885 530 CALL 1300 885 530 " * " indicates requi…" at bounding box center [711, 143] width 959 height 1654
type input "Unit 1"
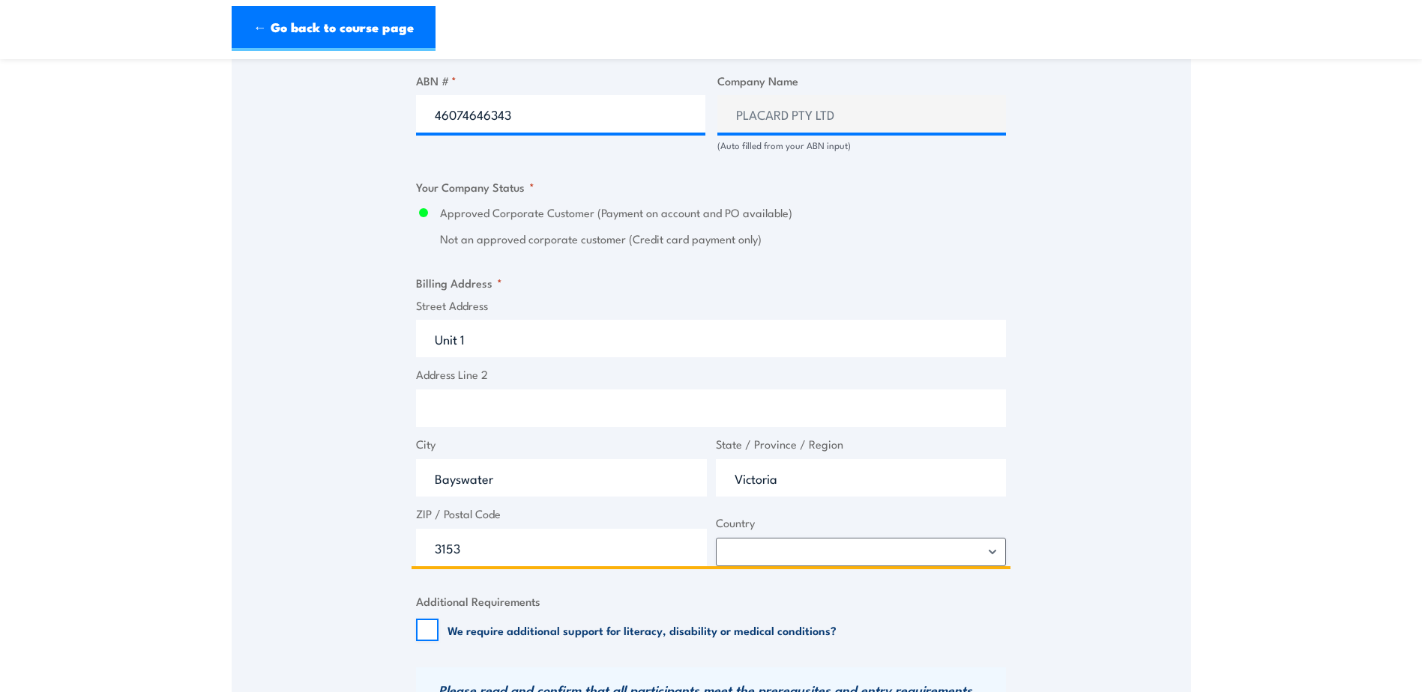
paste input "51 Jersey Rd"
type input "51 Jersey Rd"
click at [891, 485] on input "Victoria" at bounding box center [861, 477] width 291 height 37
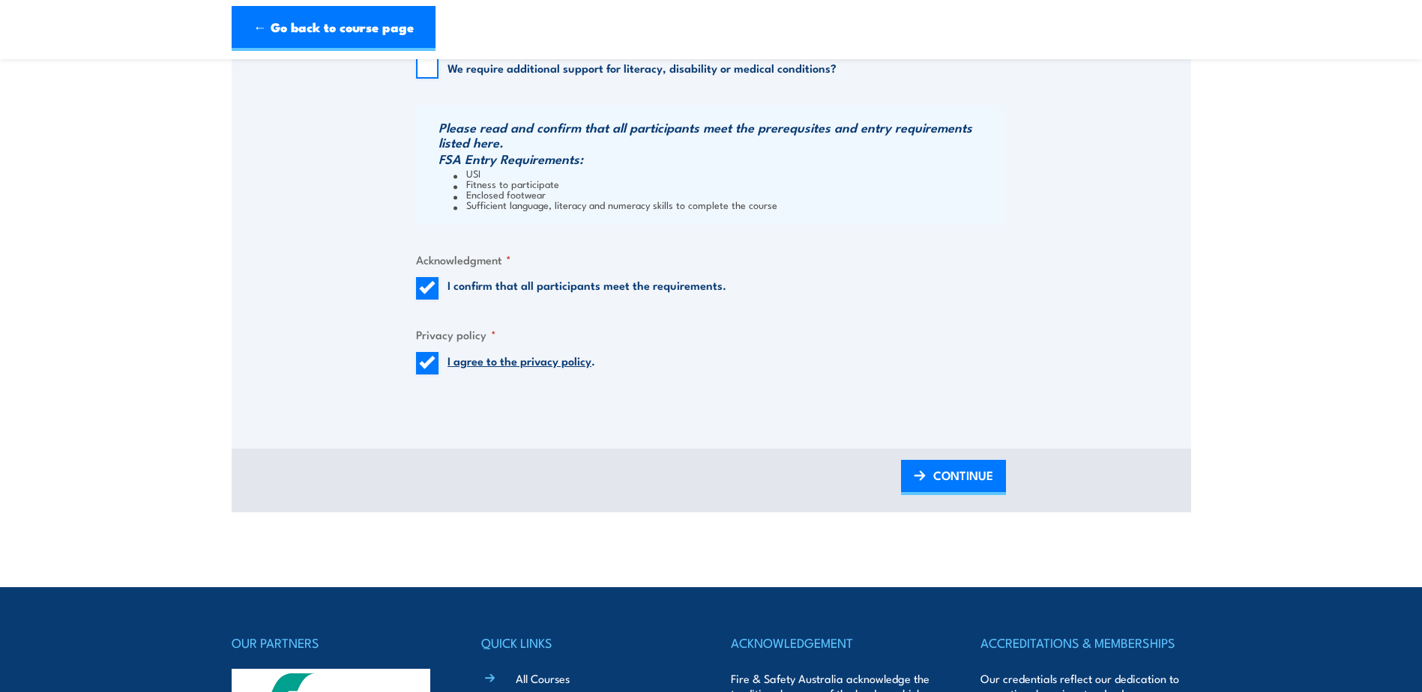
scroll to position [1544, 0]
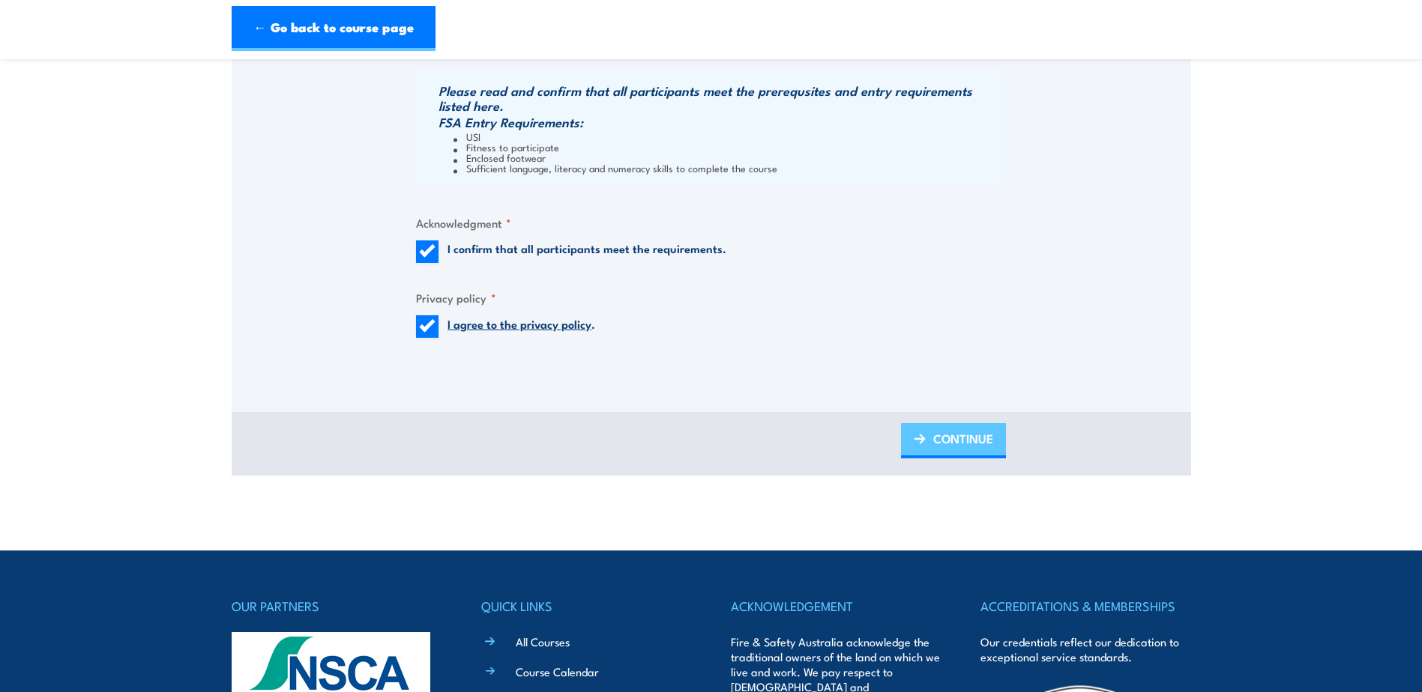
click at [933, 440] on span "CONTINUE" at bounding box center [963, 439] width 60 height 40
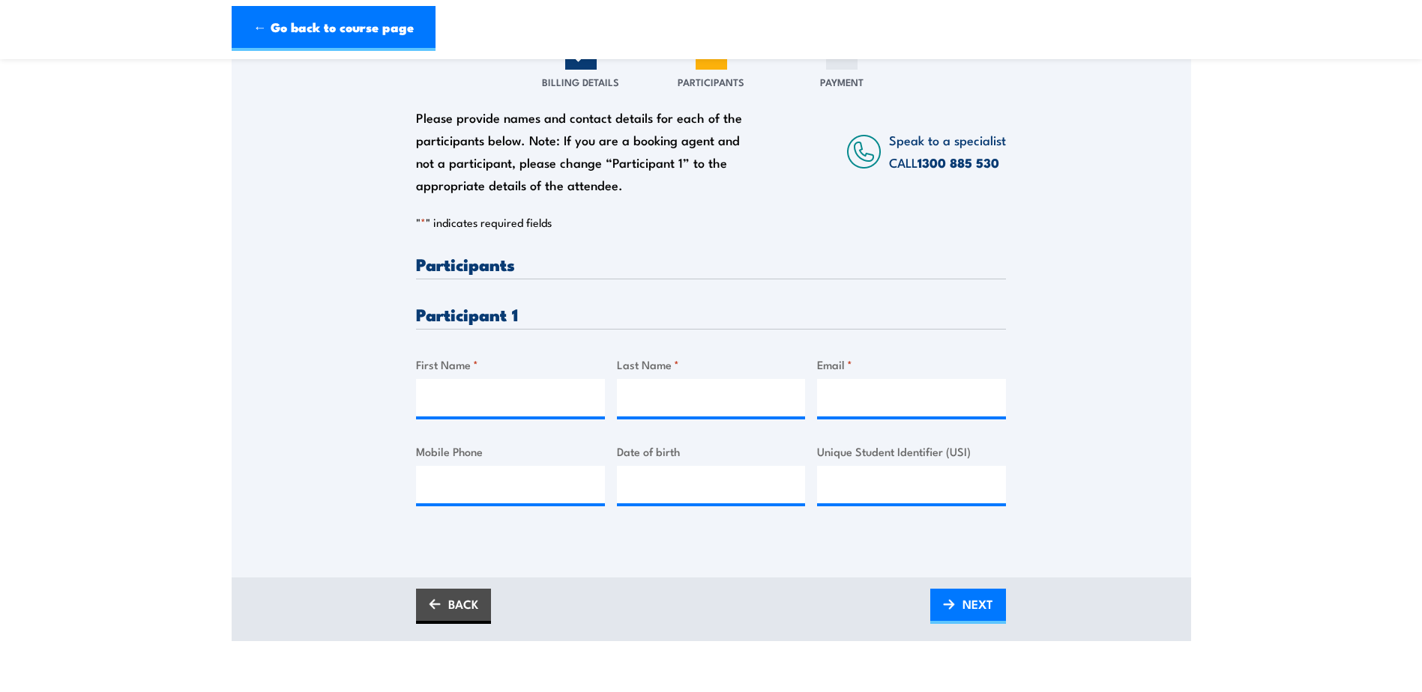
scroll to position [300, 0]
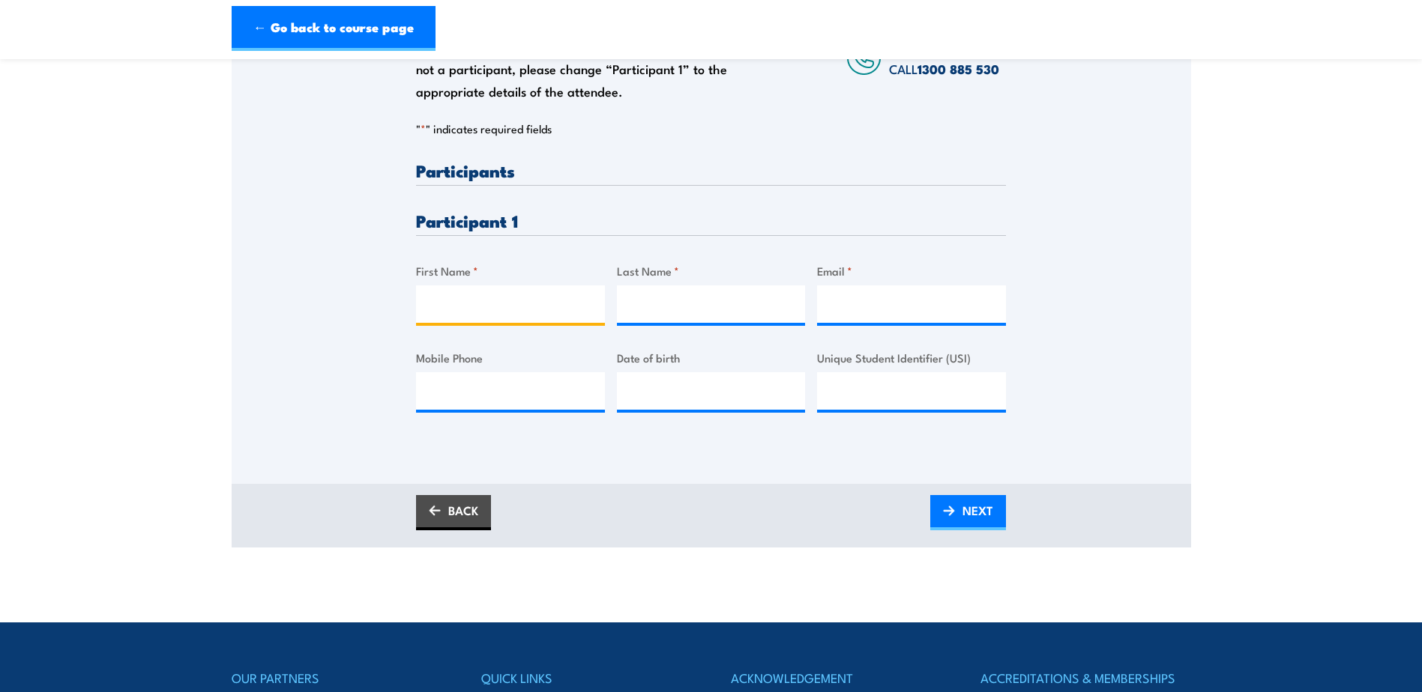
click at [449, 306] on input "First Name *" at bounding box center [510, 304] width 189 height 37
click at [504, 312] on input "First Name *" at bounding box center [510, 304] width 189 height 37
click at [1105, 343] on div "Please provide names and contact details for each of the participants below. No…" at bounding box center [711, 201] width 959 height 482
drag, startPoint x: 486, startPoint y: 308, endPoint x: 531, endPoint y: 316, distance: 45.7
click at [486, 308] on input "First Name *" at bounding box center [510, 304] width 189 height 37
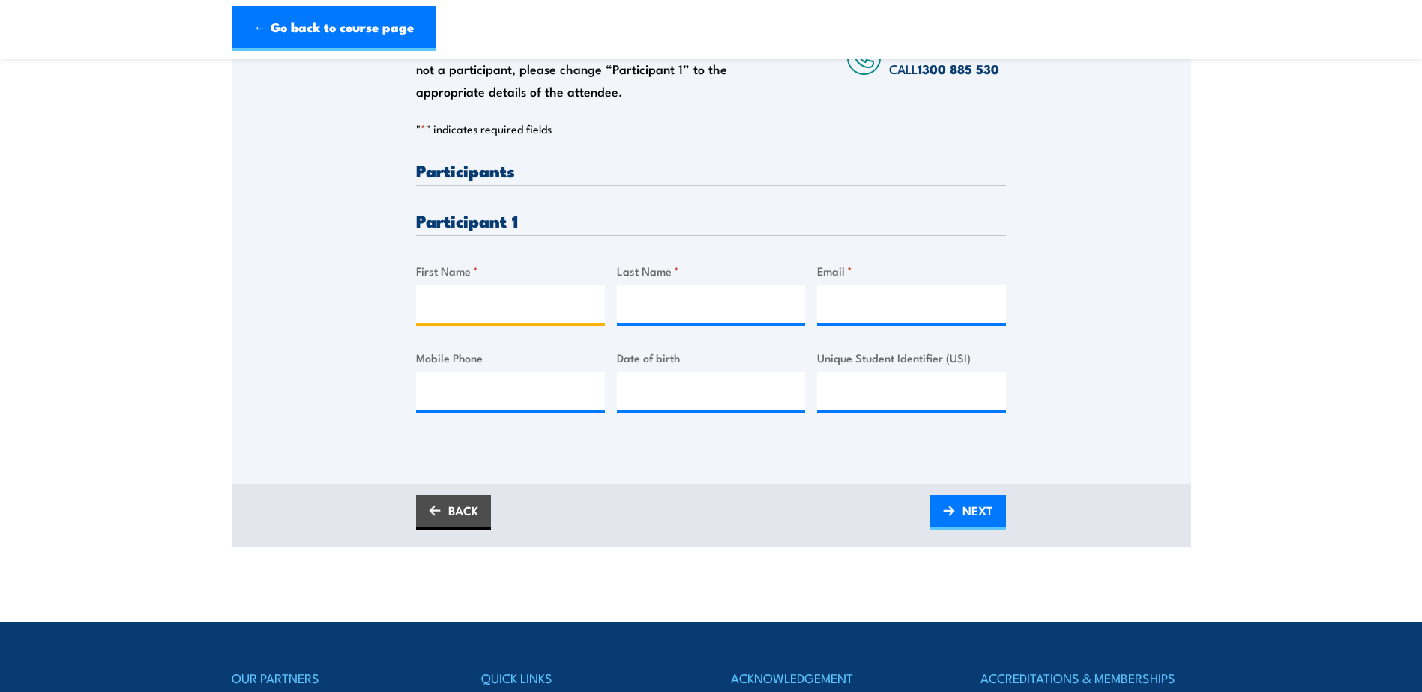
click at [449, 308] on input "First Name *" at bounding box center [510, 304] width 189 height 37
click at [559, 312] on input "Omoniyio" at bounding box center [510, 304] width 189 height 37
type input "Omoniyi"
type input "Olawoagbo"
type input "omoniyiolawoagbo@gmail.com"
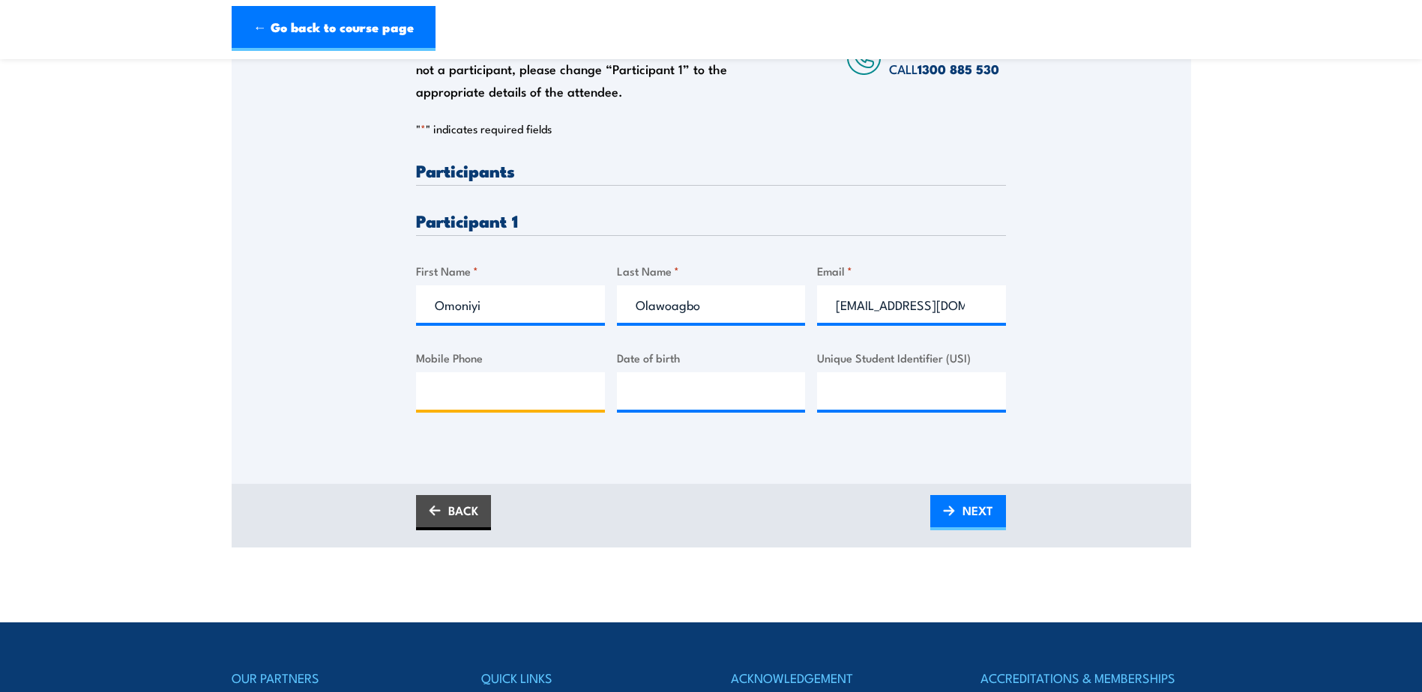
type input "0468673325"
type input "Omoniyi"
paste input "niyi.olawoagbo@placard.com.au"
type input "niyi.olawoagbo@placard.com.au"
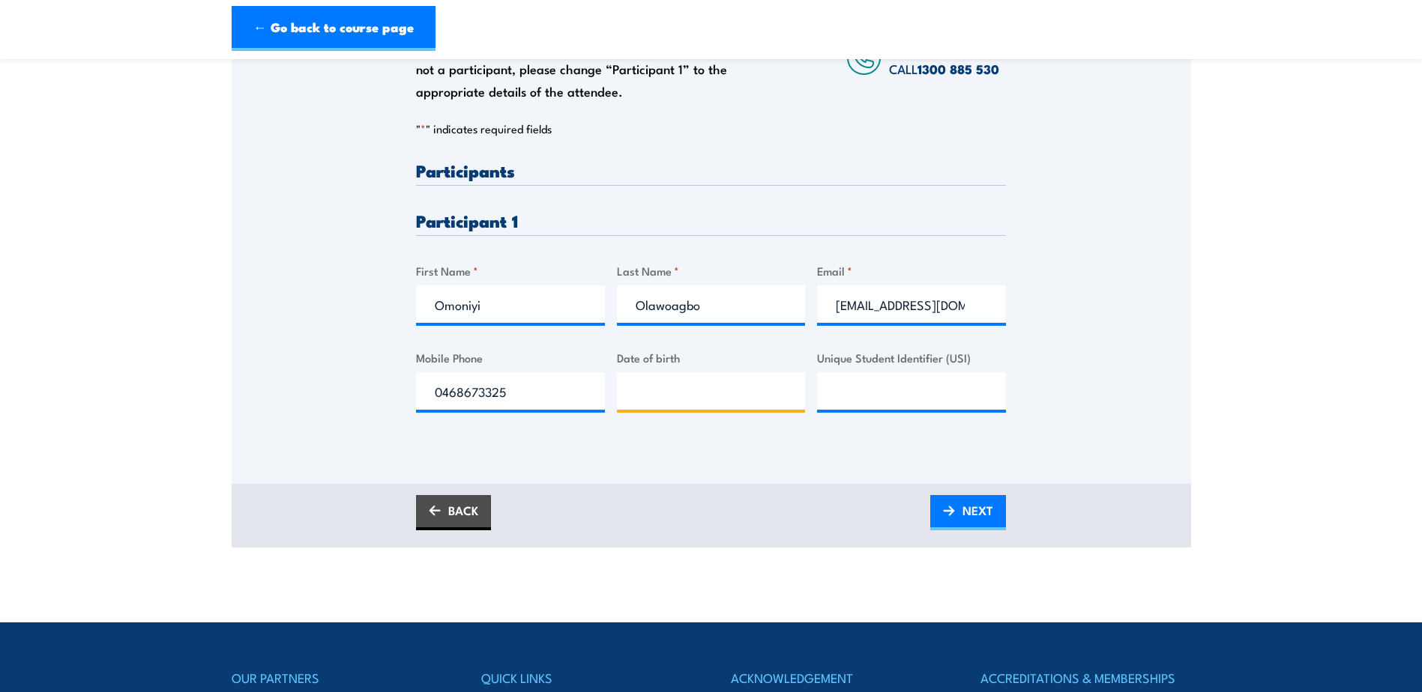
type input "__/__/____"
click at [973, 503] on span "NEXT" at bounding box center [977, 511] width 31 height 40
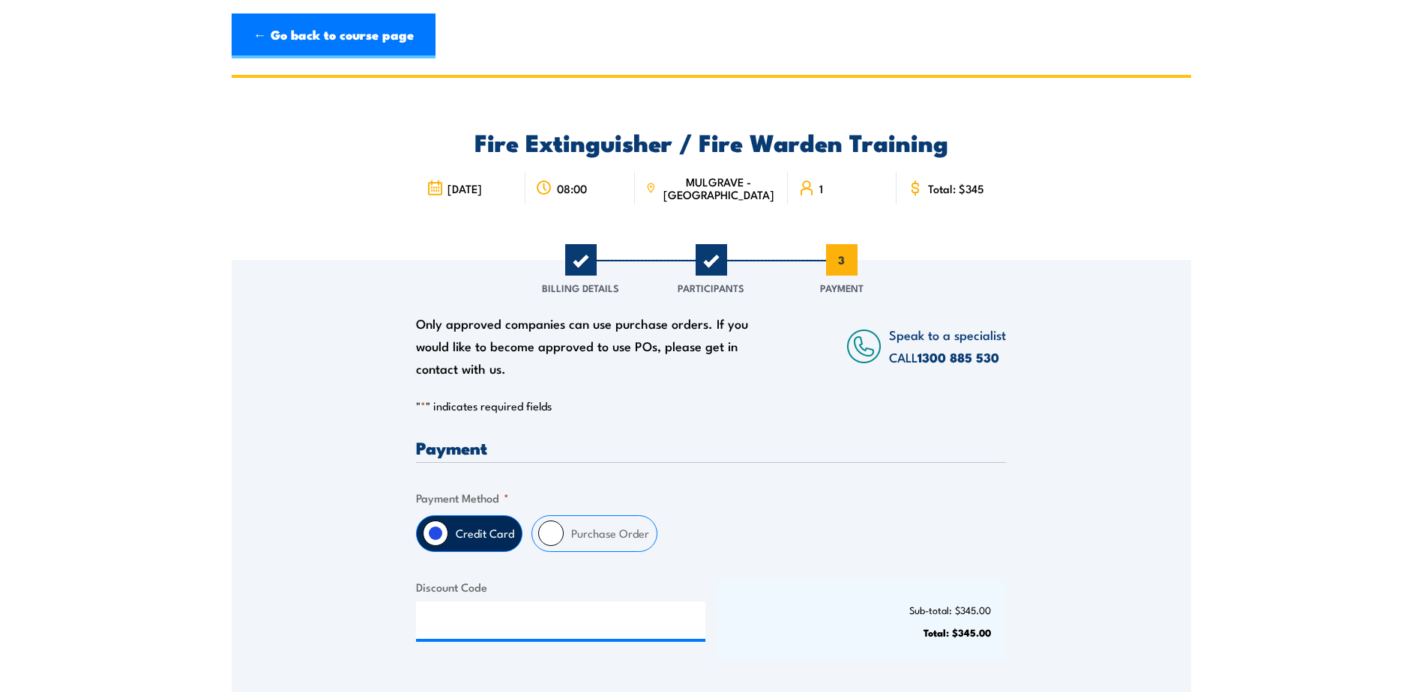
click at [546, 531] on input "Purchase Order" at bounding box center [550, 533] width 25 height 25
radio input "true"
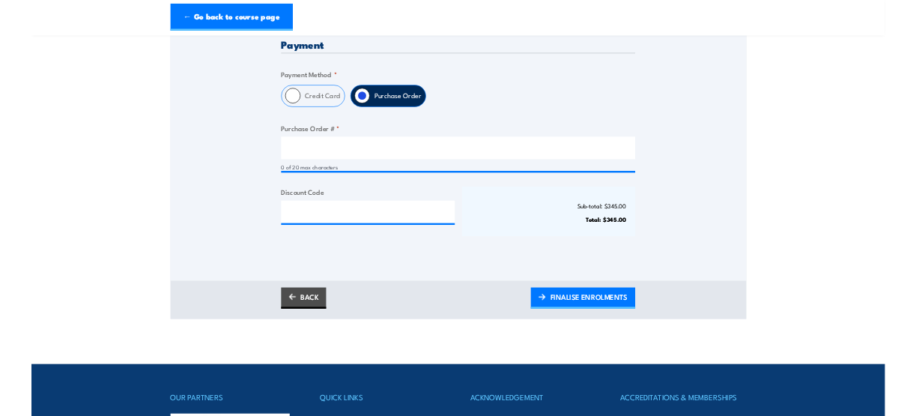
scroll to position [373, 0]
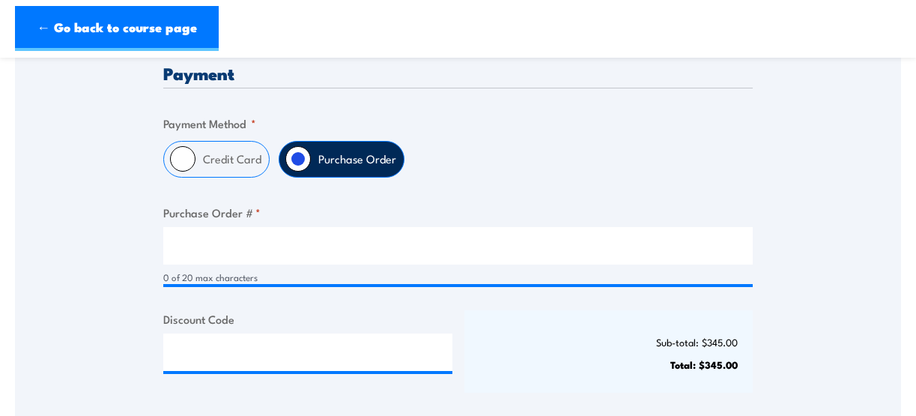
click at [373, 266] on div "0 of 20 max characters" at bounding box center [458, 256] width 590 height 58
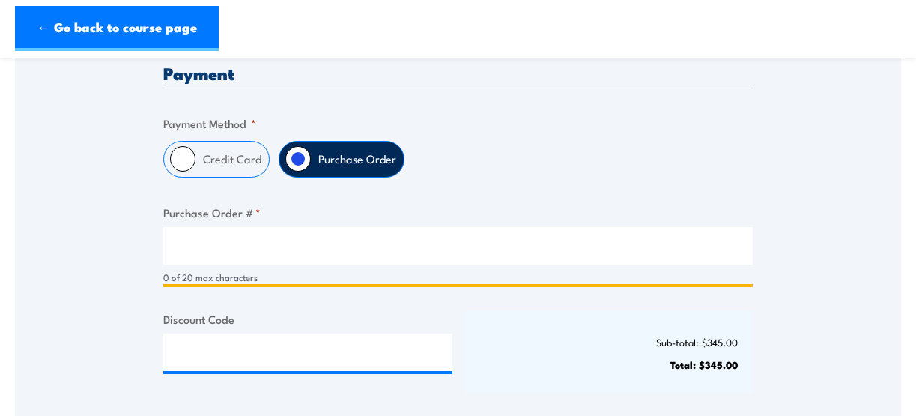
click at [386, 248] on input "Purchase Order # *" at bounding box center [458, 245] width 590 height 37
type input "198245"
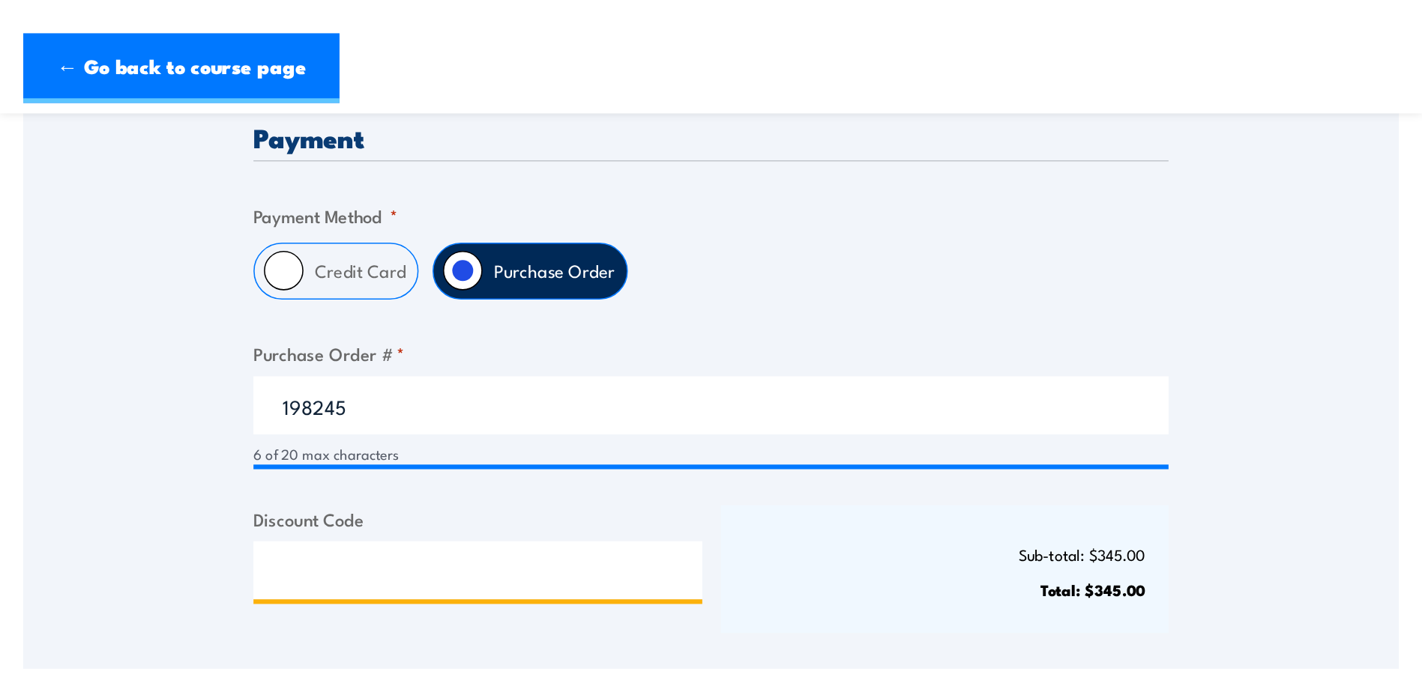
scroll to position [375, 0]
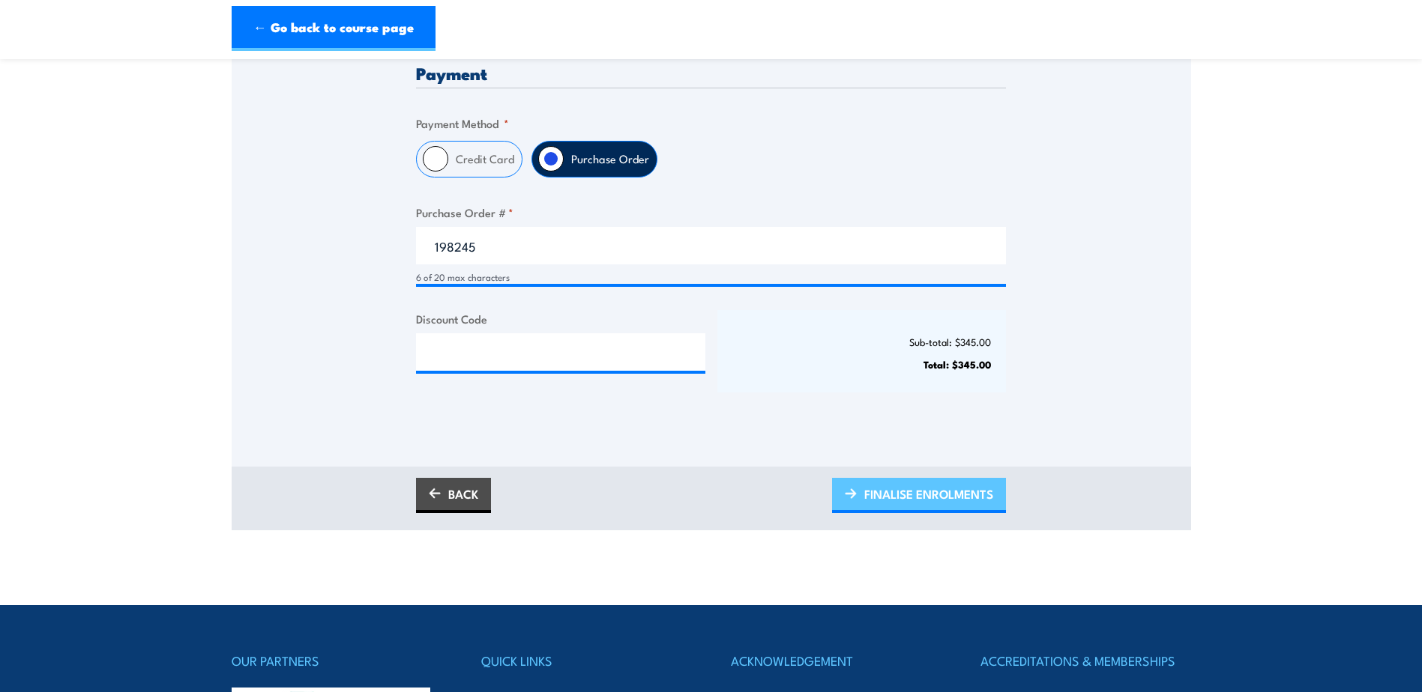
click at [933, 488] on span "FINALISE ENROLMENTS" at bounding box center [928, 494] width 129 height 40
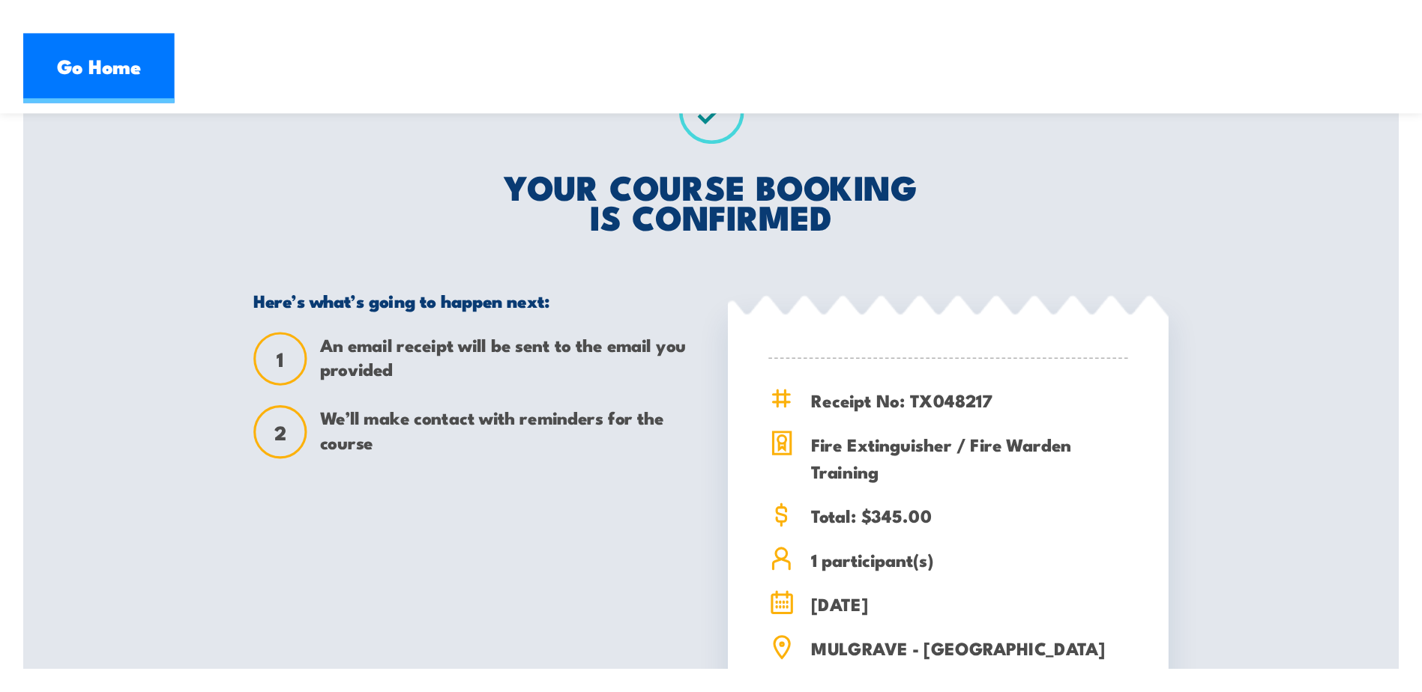
scroll to position [300, 0]
